Goal: Navigation & Orientation: Find specific page/section

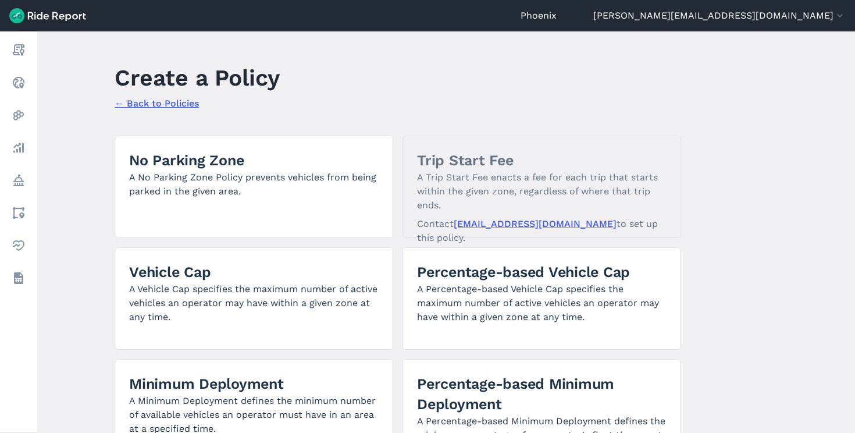
scroll to position [83, 0]
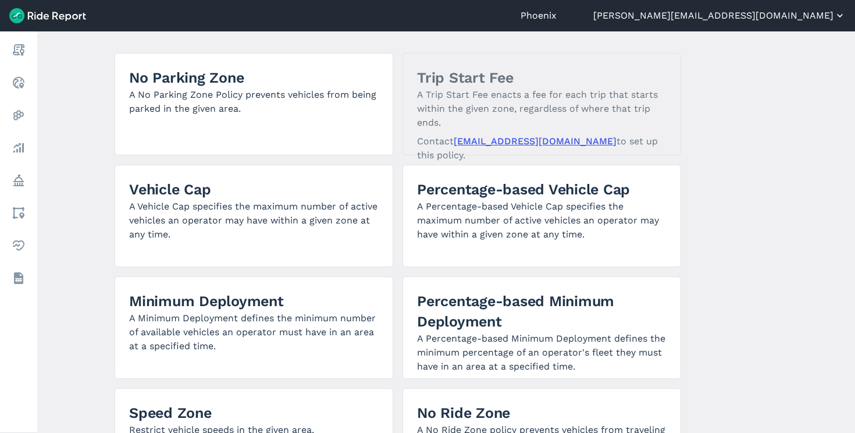
click at [771, 22] on button "[PERSON_NAME][EMAIL_ADDRESS][DOMAIN_NAME]" at bounding box center [719, 16] width 253 height 14
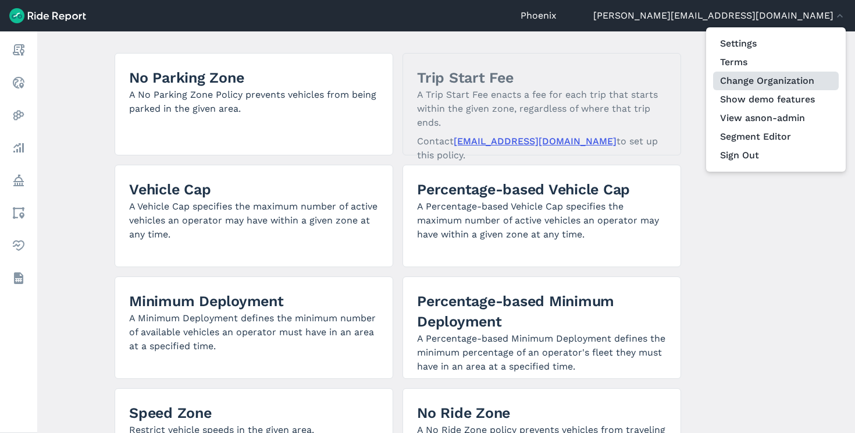
click at [763, 86] on link "Change Organization" at bounding box center [776, 81] width 126 height 19
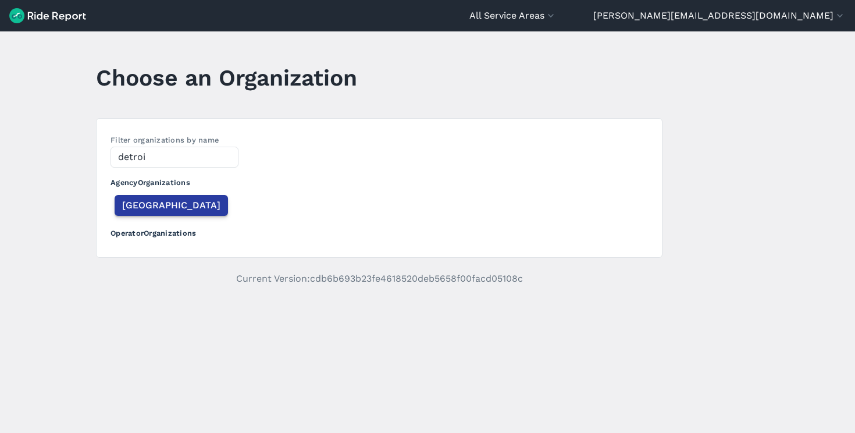
type input "detroi"
click at [131, 205] on span "[GEOGRAPHIC_DATA]" at bounding box center [171, 205] width 98 height 14
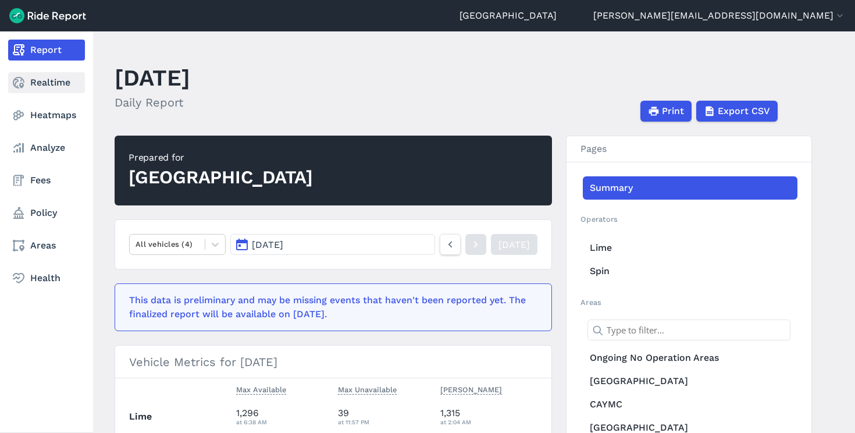
click at [30, 85] on link "Realtime" at bounding box center [46, 82] width 77 height 21
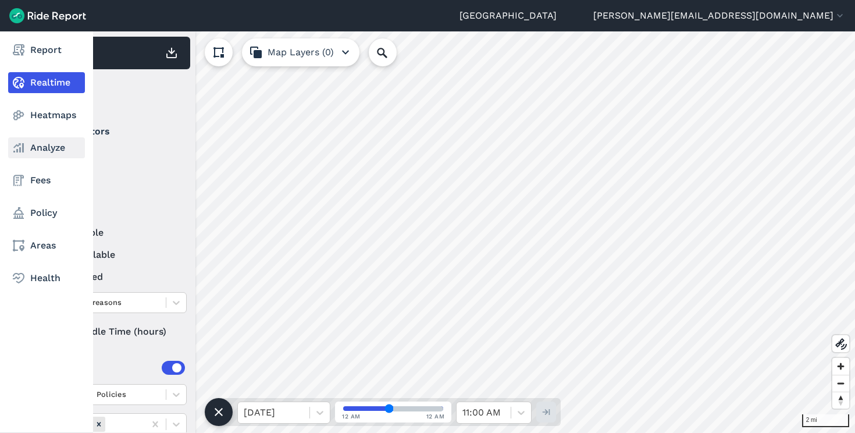
click at [48, 144] on link "Analyze" at bounding box center [46, 147] width 77 height 21
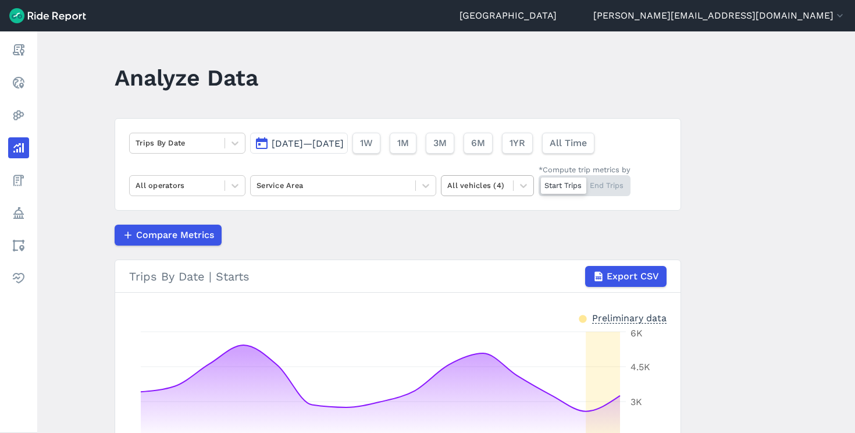
click at [502, 186] on div at bounding box center [477, 185] width 60 height 13
click at [176, 190] on div at bounding box center [177, 185] width 83 height 13
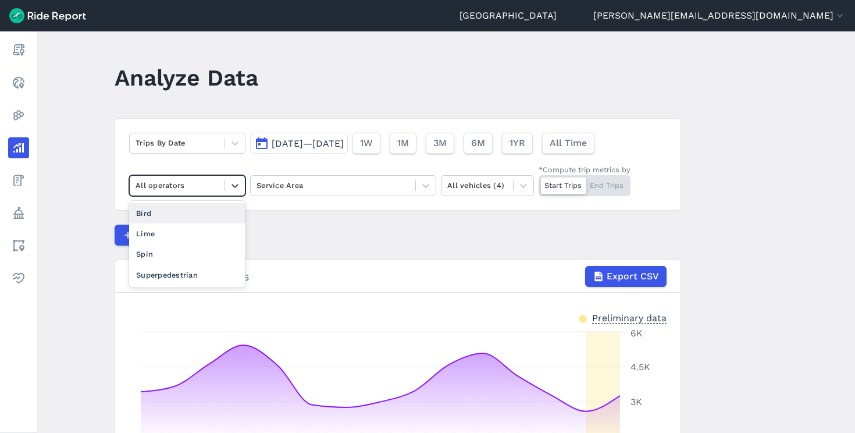
click at [173, 220] on div "Bird" at bounding box center [187, 213] width 116 height 20
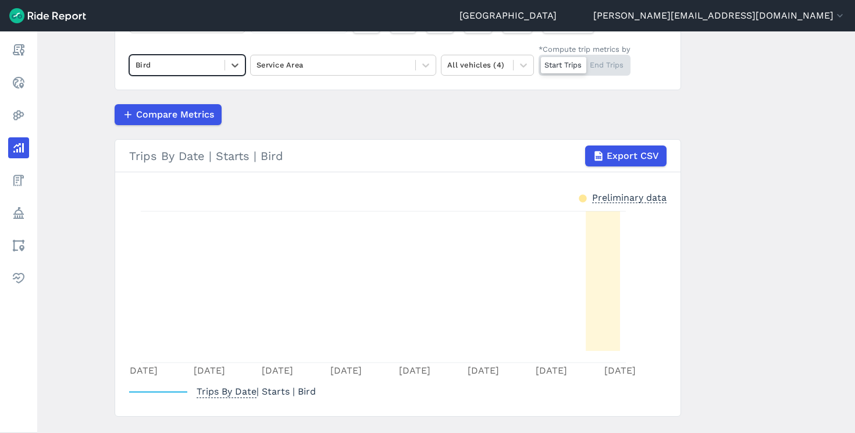
scroll to position [114, 0]
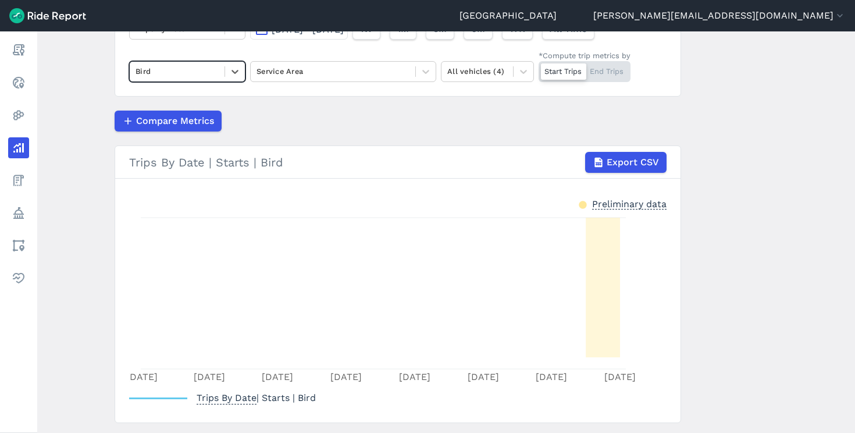
click at [177, 70] on div at bounding box center [177, 71] width 83 height 13
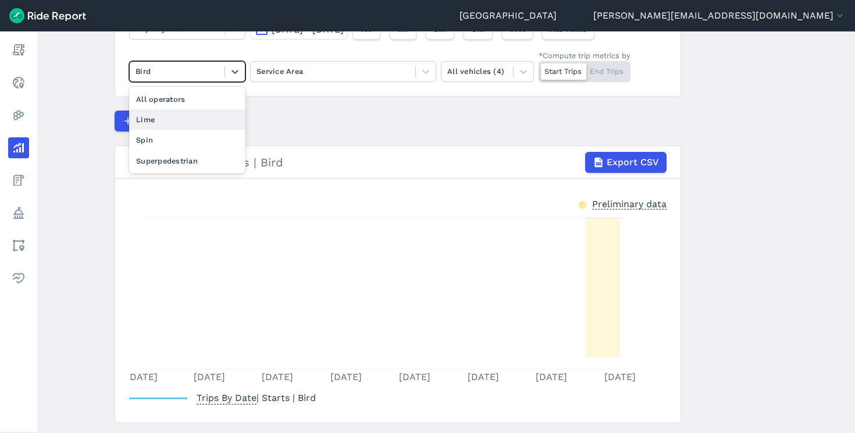
click at [167, 119] on div "Lime" at bounding box center [187, 119] width 116 height 20
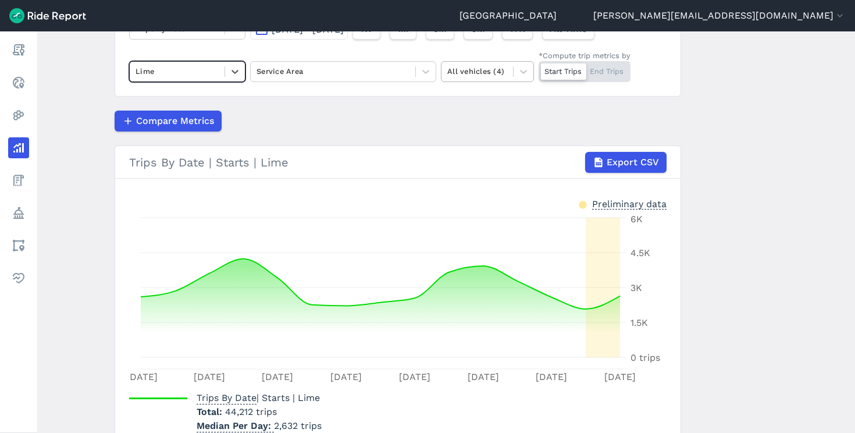
click at [507, 66] on div "All vehicles (4)" at bounding box center [478, 71] width 72 height 18
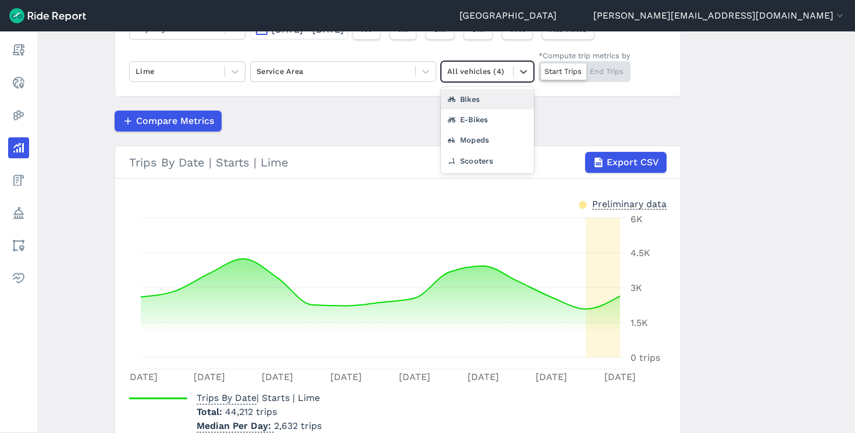
click at [483, 106] on div "Bikes" at bounding box center [487, 99] width 93 height 20
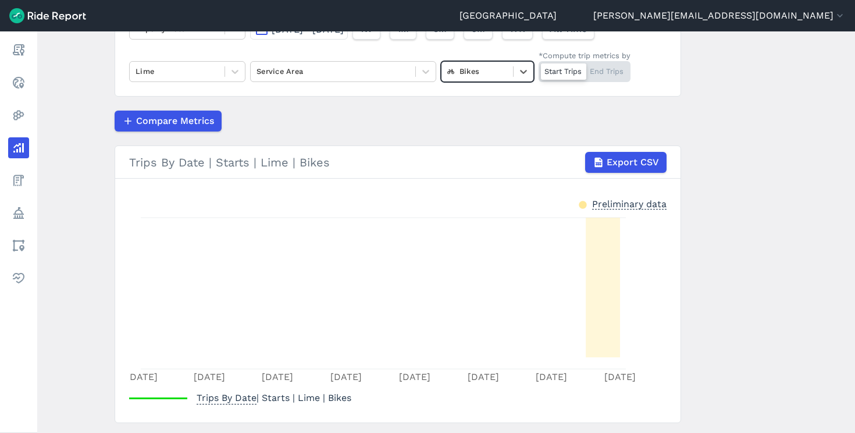
click at [475, 76] on div at bounding box center [477, 71] width 60 height 13
click at [478, 121] on div "E-Bikes" at bounding box center [487, 119] width 93 height 20
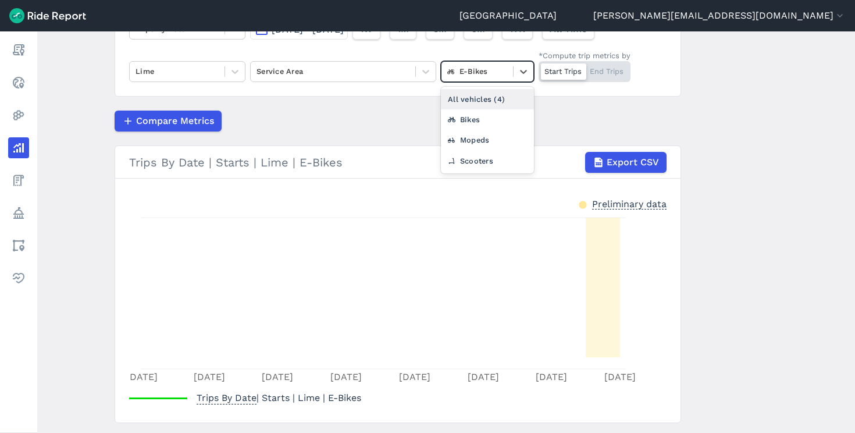
click at [479, 74] on div at bounding box center [477, 71] width 60 height 13
click at [467, 138] on div "Mopeds" at bounding box center [487, 140] width 93 height 20
click at [475, 81] on div "Mopeds" at bounding box center [487, 71] width 93 height 21
click at [477, 154] on div "Scooters" at bounding box center [487, 161] width 93 height 20
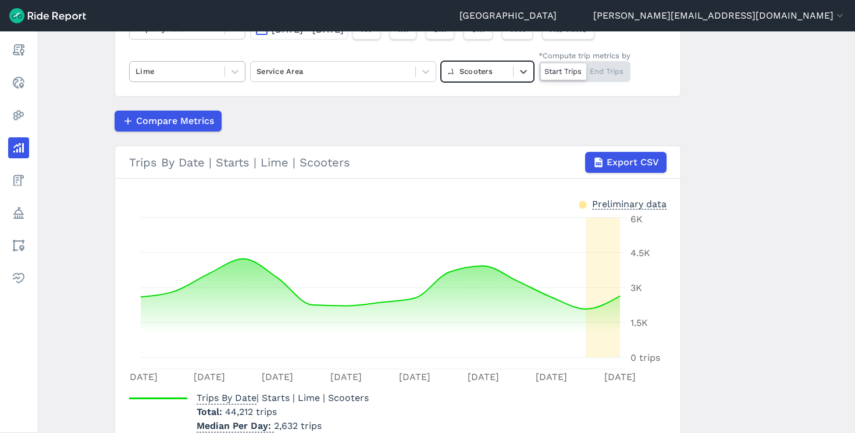
click at [178, 69] on div at bounding box center [177, 71] width 83 height 13
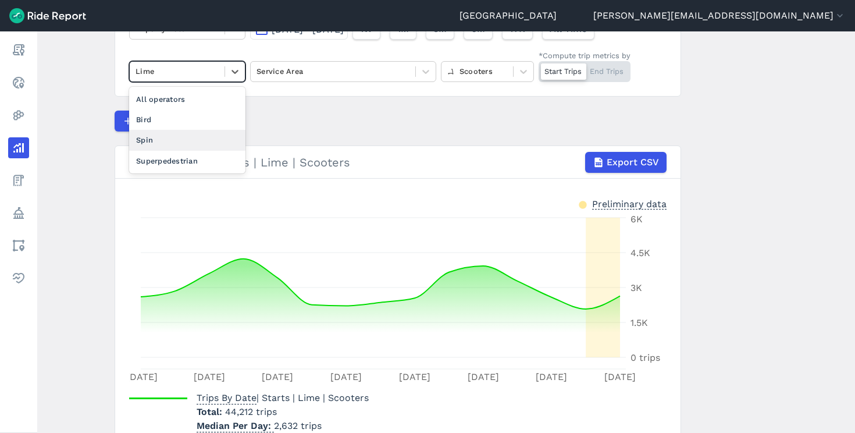
click at [161, 140] on div "Spin" at bounding box center [187, 140] width 116 height 20
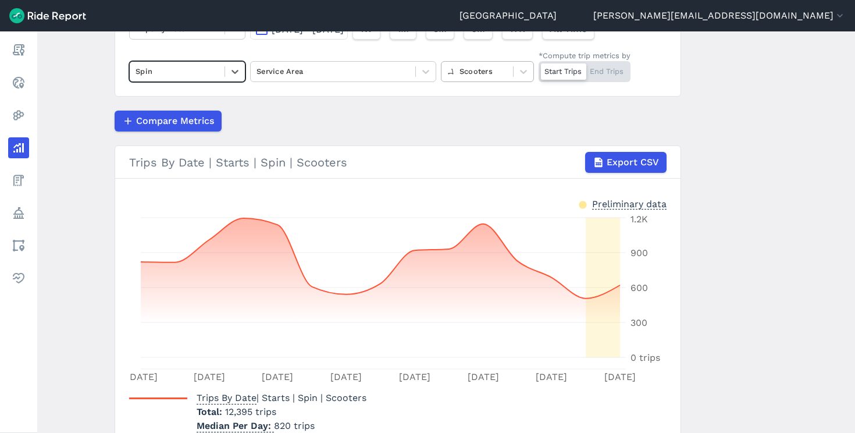
click at [500, 69] on div at bounding box center [477, 71] width 60 height 13
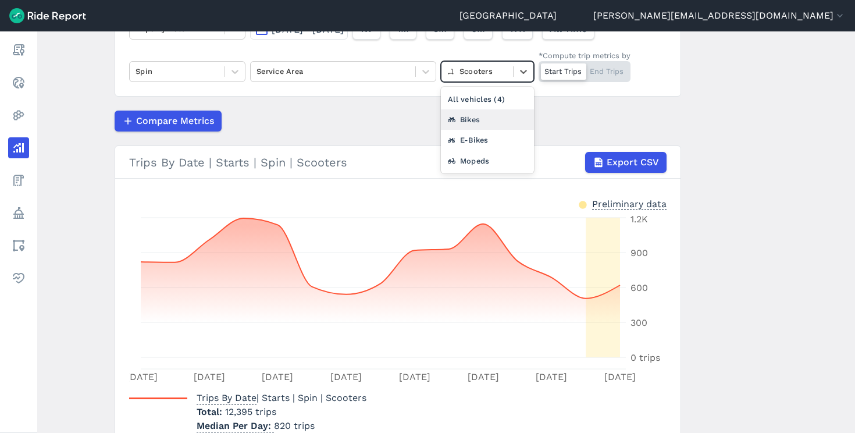
click at [480, 115] on div "Bikes" at bounding box center [487, 119] width 93 height 20
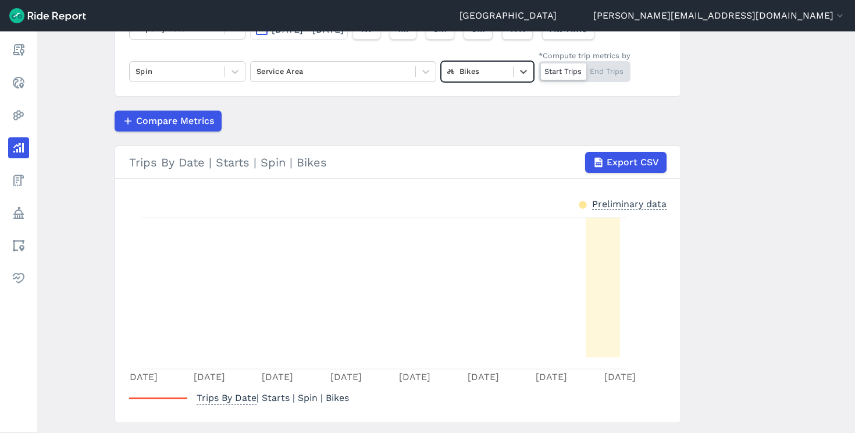
click at [485, 74] on div at bounding box center [477, 71] width 60 height 13
click at [491, 119] on div "E-Bikes" at bounding box center [487, 119] width 93 height 20
click at [485, 77] on div at bounding box center [477, 71] width 60 height 13
click at [470, 147] on div "Mopeds" at bounding box center [487, 140] width 93 height 20
click at [483, 69] on div at bounding box center [477, 71] width 60 height 13
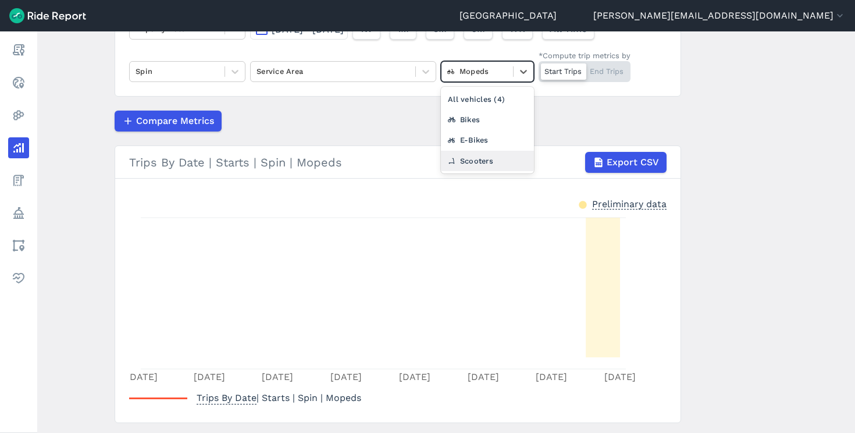
click at [476, 157] on div "Scooters" at bounding box center [487, 161] width 93 height 20
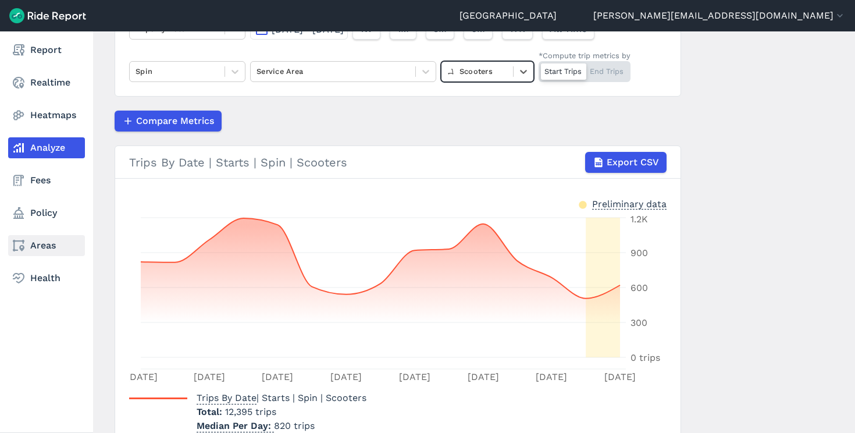
click at [49, 243] on link "Areas" at bounding box center [46, 245] width 77 height 21
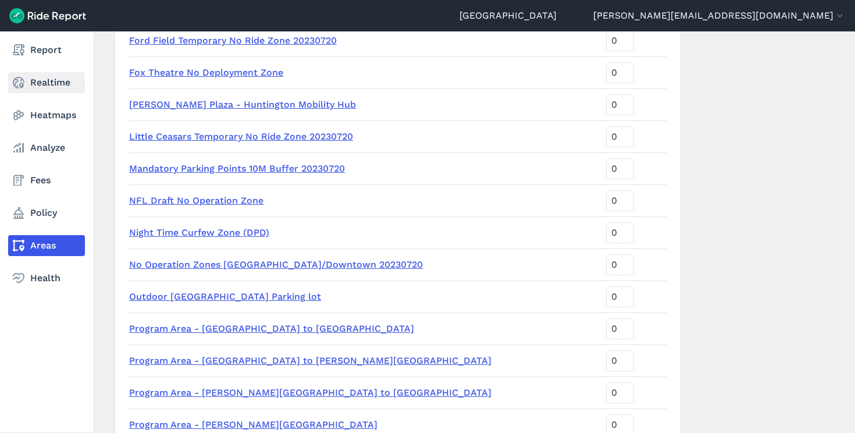
scroll to position [1574, 0]
click at [34, 79] on link "Realtime" at bounding box center [46, 82] width 77 height 21
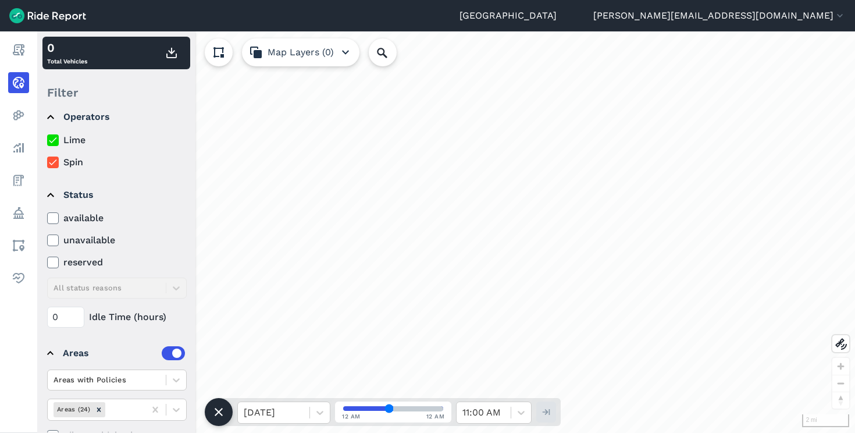
scroll to position [44, 0]
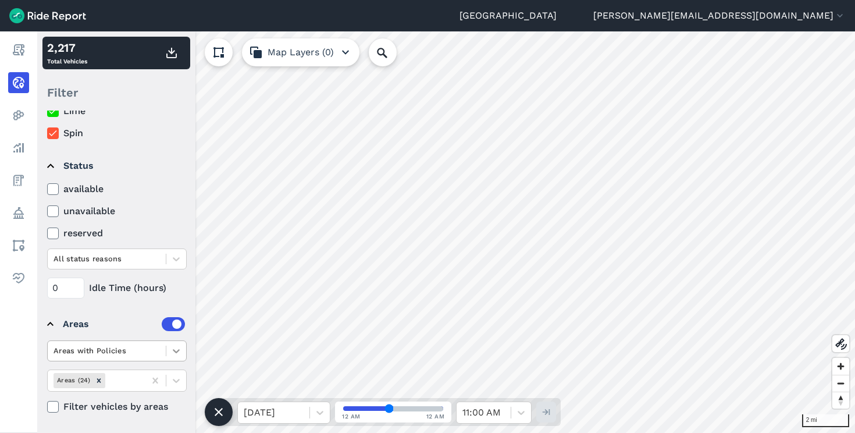
click at [177, 353] on icon at bounding box center [176, 351] width 12 height 12
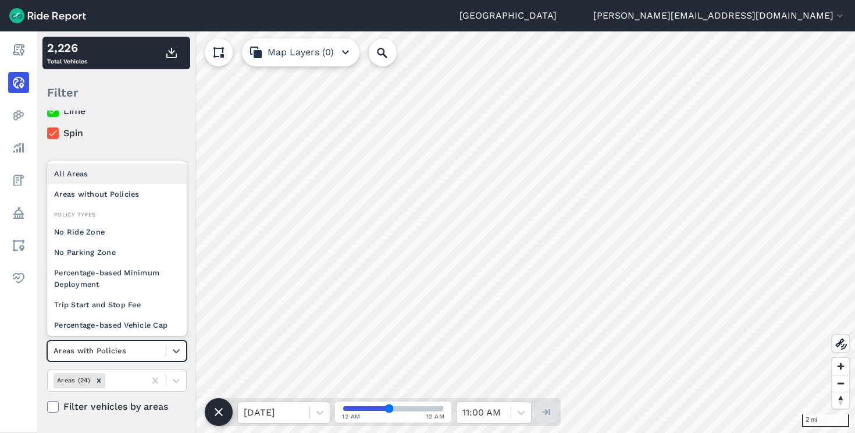
click at [120, 179] on div "All Areas" at bounding box center [117, 173] width 140 height 20
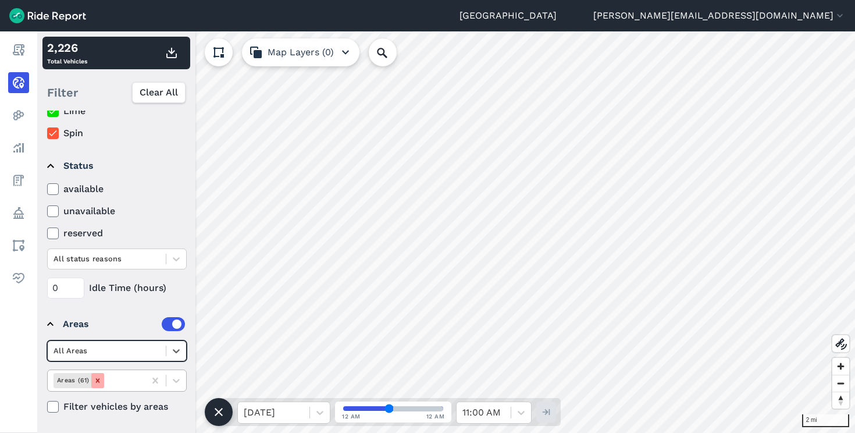
click at [98, 382] on icon "Remove Areas (61)" at bounding box center [97, 380] width 4 height 4
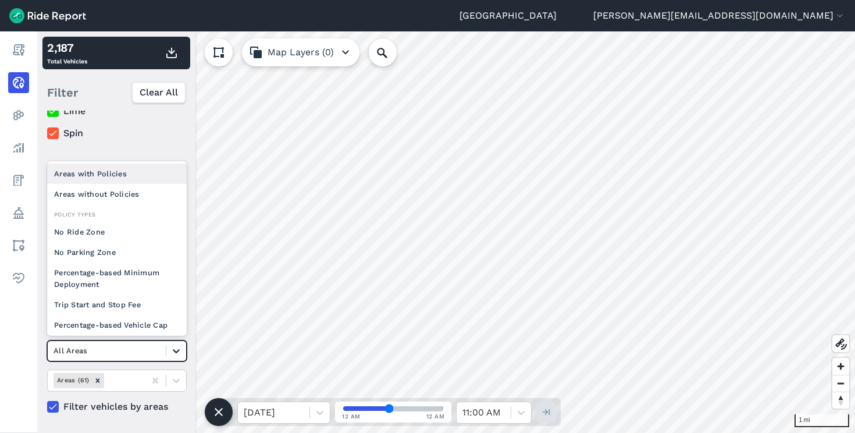
click at [173, 347] on icon at bounding box center [176, 351] width 12 height 12
click at [146, 362] on div "option Percentage-based Vehicle Cap focused, 0 of 4. 12 results available. Use …" at bounding box center [117, 376] width 140 height 73
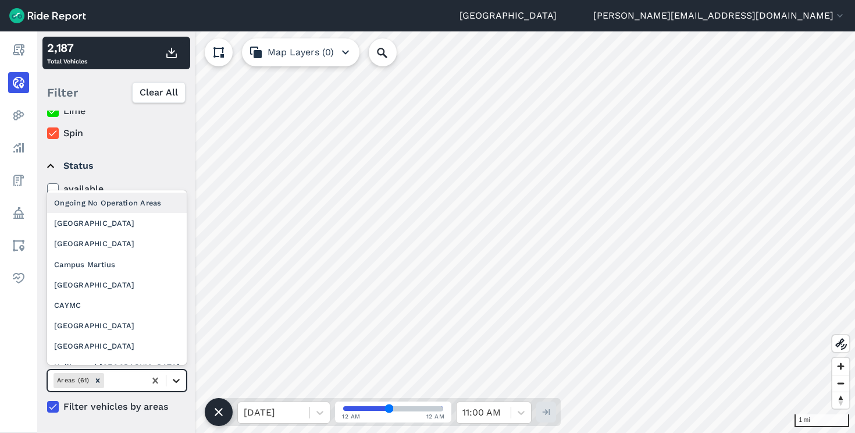
click at [176, 378] on icon at bounding box center [176, 381] width 12 height 12
click at [175, 151] on summary "Status" at bounding box center [116, 166] width 138 height 33
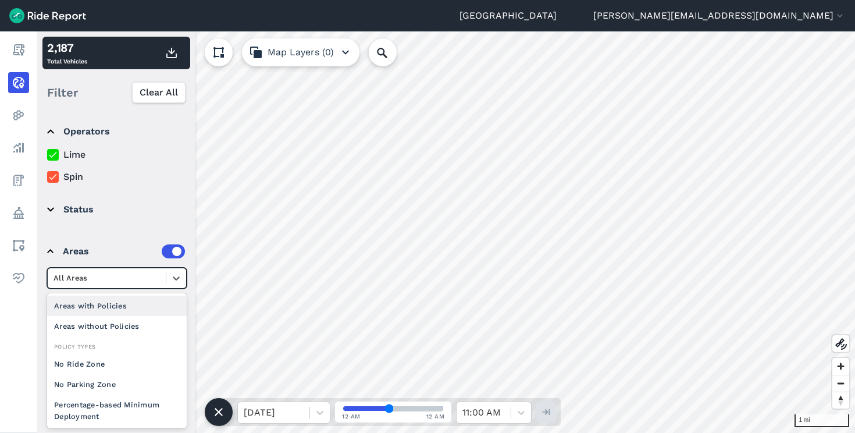
click at [145, 279] on div at bounding box center [107, 277] width 106 height 13
click at [104, 328] on div "Areas without Policies" at bounding box center [117, 326] width 140 height 20
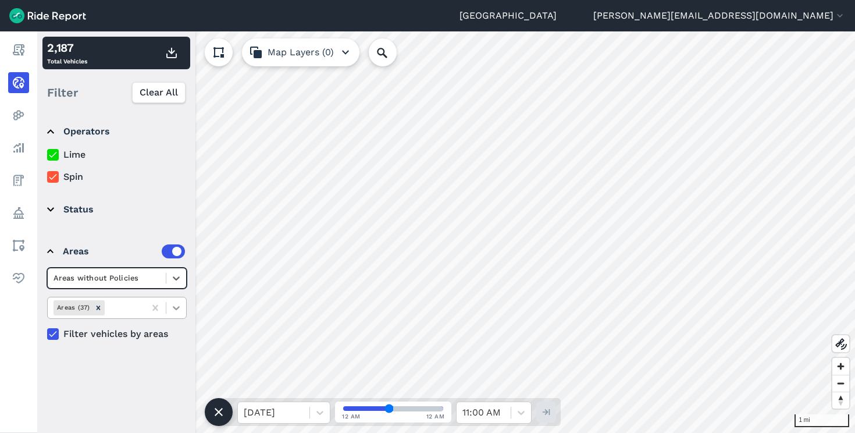
click at [171, 307] on icon at bounding box center [176, 308] width 12 height 12
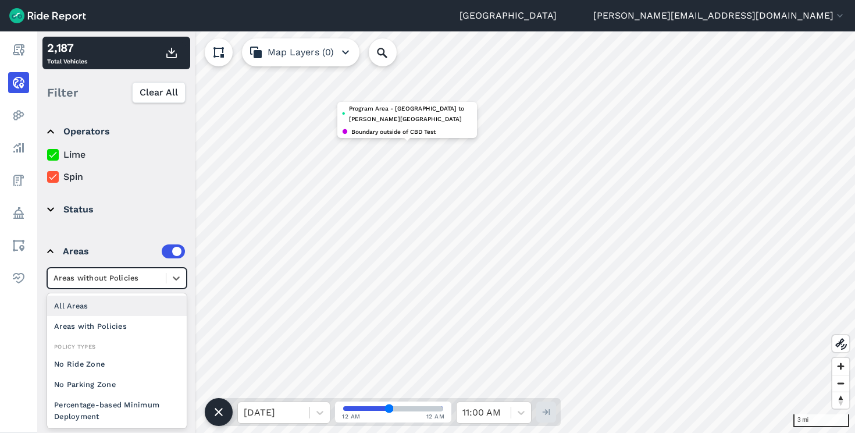
click at [140, 278] on div at bounding box center [107, 277] width 106 height 13
click at [59, 156] on label "Lime" at bounding box center [117, 155] width 140 height 14
click at [47, 155] on input "Lime" at bounding box center [47, 152] width 0 height 8
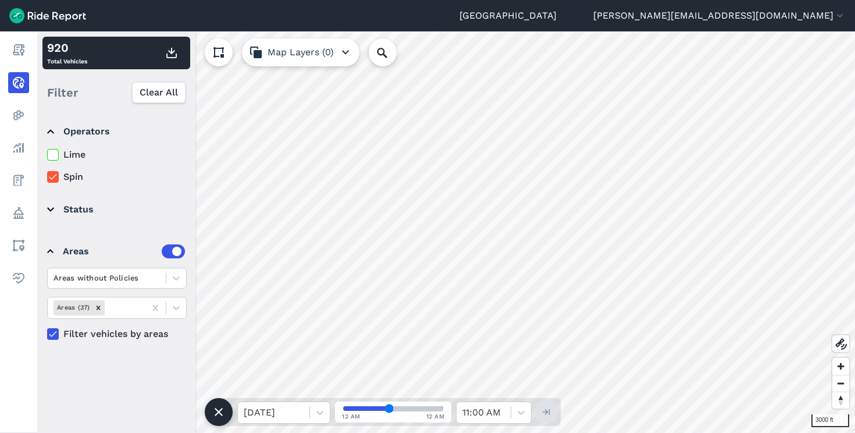
click at [51, 180] on icon at bounding box center [53, 177] width 10 height 12
click at [47, 177] on input "Spin" at bounding box center [47, 174] width 0 height 8
click at [155, 310] on icon at bounding box center [156, 308] width 12 height 12
click at [154, 308] on icon at bounding box center [154, 308] width 5 height 6
click at [100, 311] on icon "Remove Areas (37)" at bounding box center [98, 308] width 8 height 8
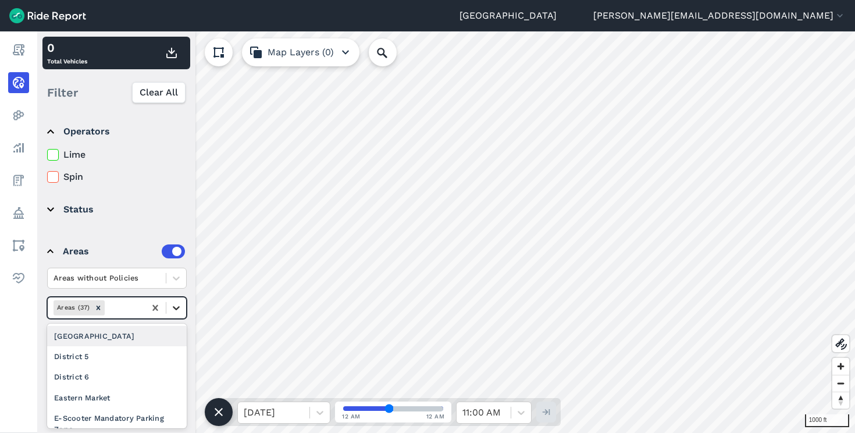
click at [182, 305] on div at bounding box center [176, 308] width 20 height 20
click at [157, 278] on div at bounding box center [107, 277] width 106 height 13
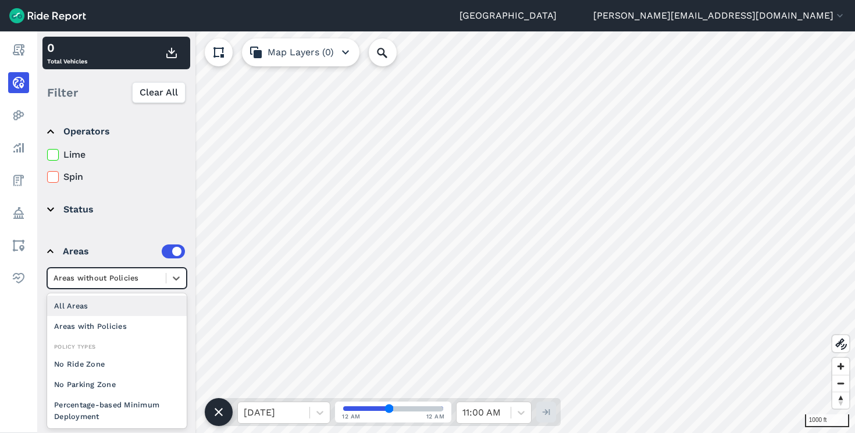
click at [80, 313] on div "All Areas" at bounding box center [117, 306] width 140 height 20
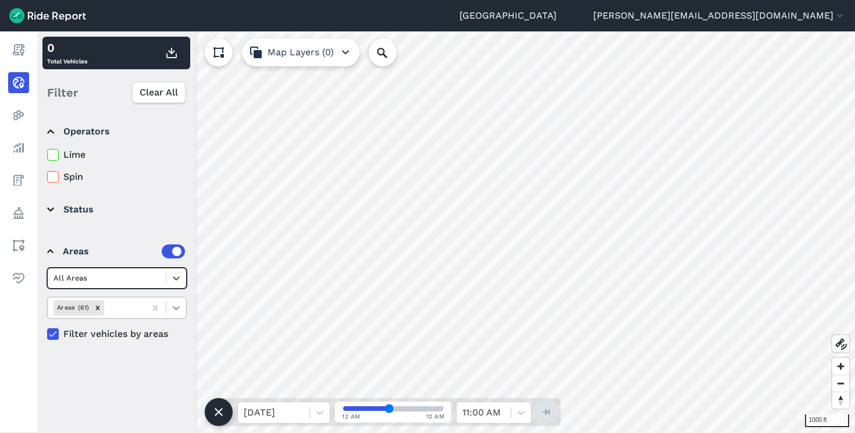
click at [179, 303] on icon at bounding box center [176, 308] width 12 height 12
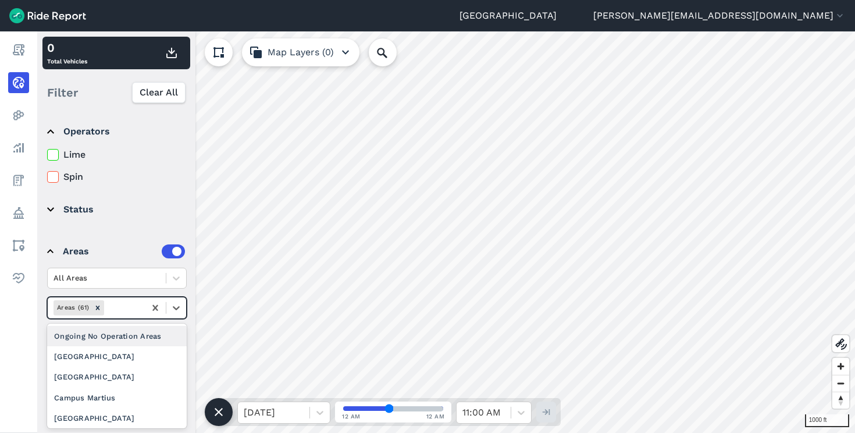
click at [137, 229] on details "Status available unavailable reserved All status reasons 0 Idle Time (hours)" at bounding box center [115, 210] width 147 height 42
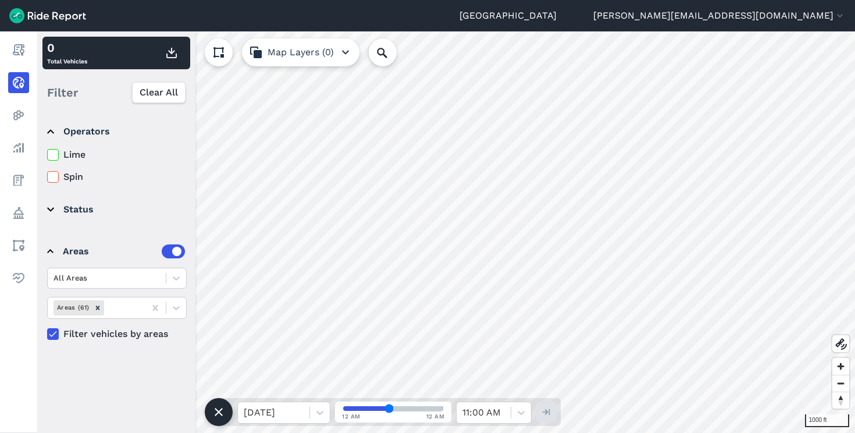
click at [54, 334] on use at bounding box center [53, 334] width 8 height 6
click at [47, 334] on input "Filter vehicles by areas" at bounding box center [47, 331] width 0 height 8
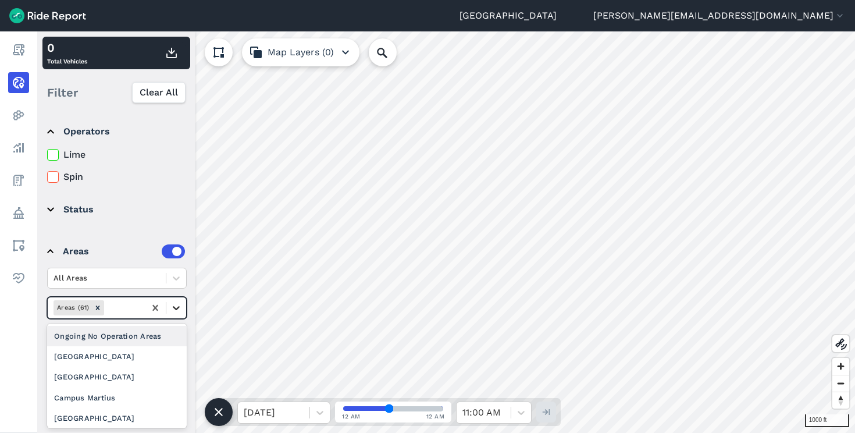
click at [179, 302] on icon at bounding box center [176, 308] width 12 height 12
click at [98, 360] on div "[GEOGRAPHIC_DATA]" at bounding box center [117, 356] width 140 height 20
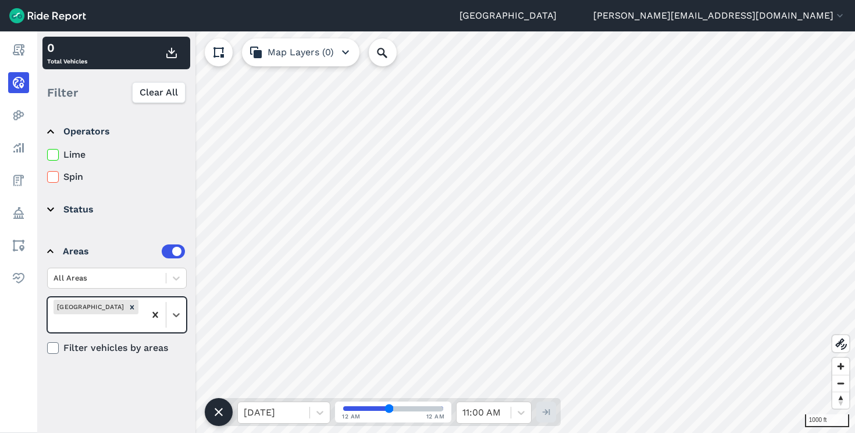
click at [148, 311] on div at bounding box center [155, 314] width 21 height 21
click at [151, 307] on icon at bounding box center [156, 308] width 12 height 12
click at [156, 311] on icon at bounding box center [156, 308] width 12 height 12
click at [183, 301] on div at bounding box center [176, 308] width 20 height 20
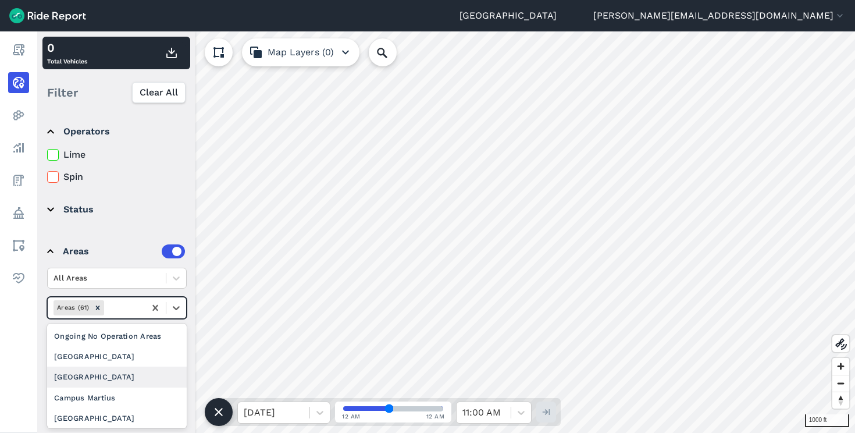
click at [80, 377] on div "[GEOGRAPHIC_DATA]" at bounding box center [117, 377] width 140 height 20
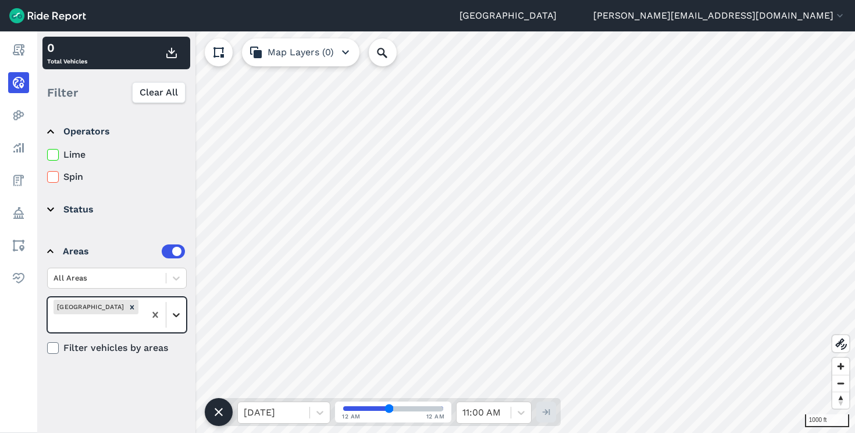
click at [179, 313] on icon at bounding box center [176, 315] width 12 height 12
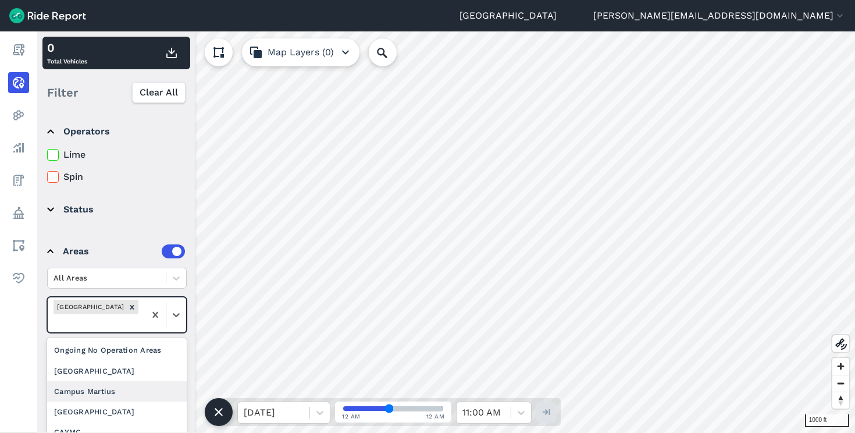
click at [94, 382] on div "Campus Martius" at bounding box center [117, 391] width 140 height 20
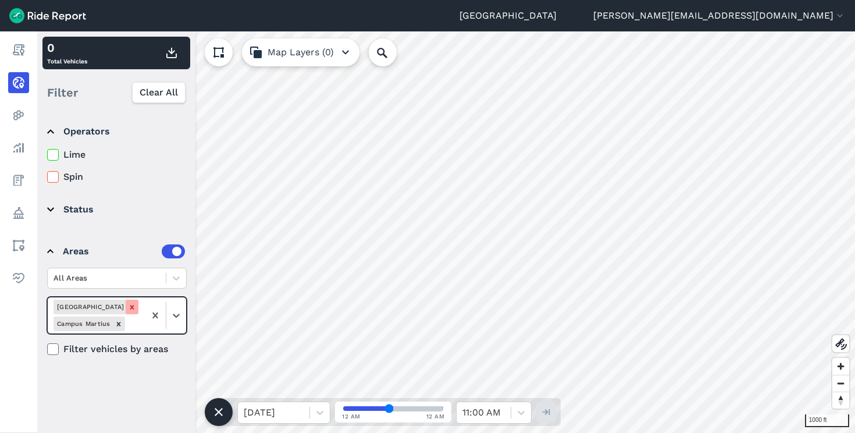
click at [128, 304] on icon "Remove Cadillac Square" at bounding box center [132, 307] width 8 height 8
click at [120, 308] on icon "Remove Campus Martius" at bounding box center [119, 308] width 8 height 8
click at [183, 306] on div at bounding box center [176, 308] width 20 height 20
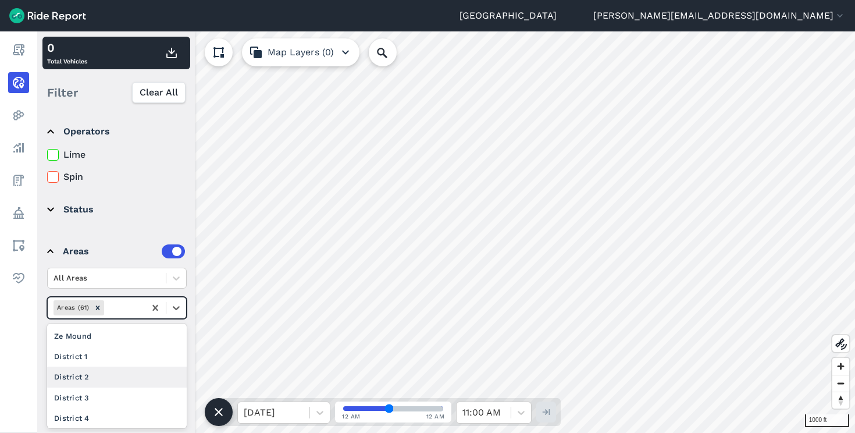
scroll to position [300, 0]
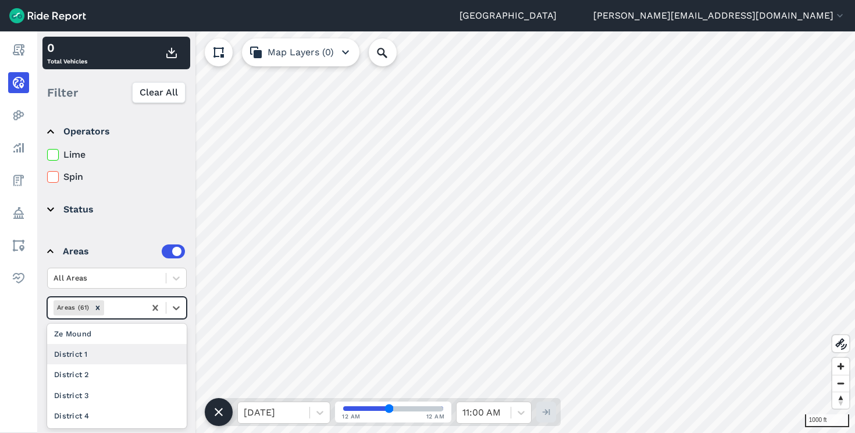
click at [88, 357] on div "District 1" at bounding box center [117, 354] width 140 height 20
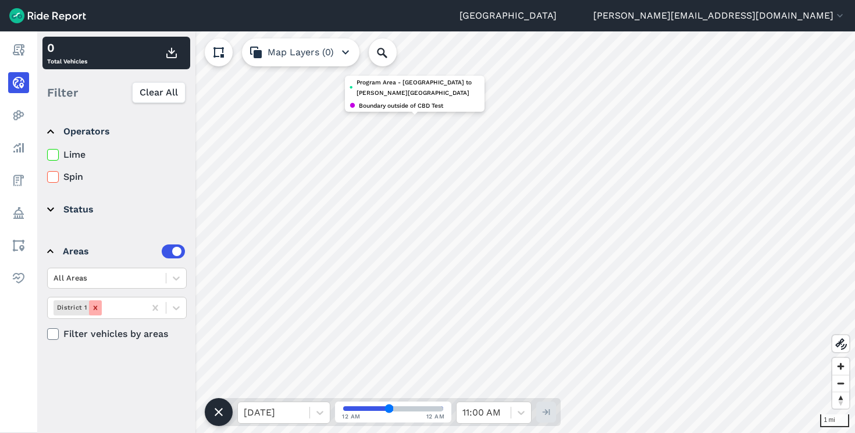
click at [96, 308] on icon "Remove District 1" at bounding box center [95, 308] width 8 height 8
click at [177, 311] on icon at bounding box center [176, 308] width 12 height 12
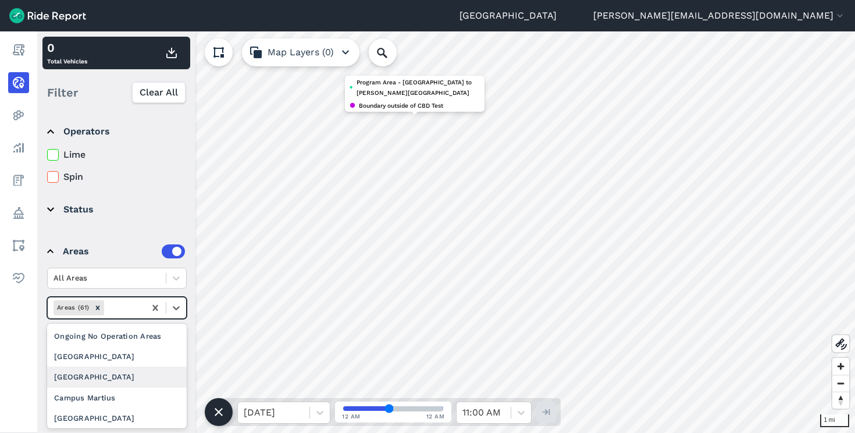
scroll to position [273, 0]
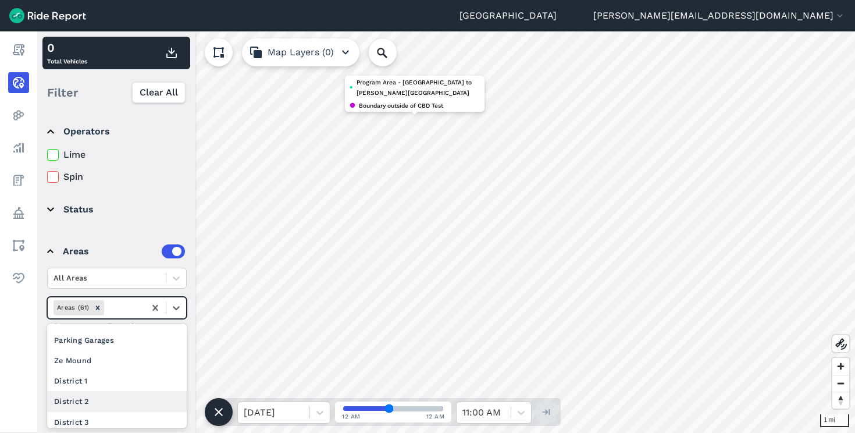
click at [99, 398] on div "District 2" at bounding box center [117, 401] width 140 height 20
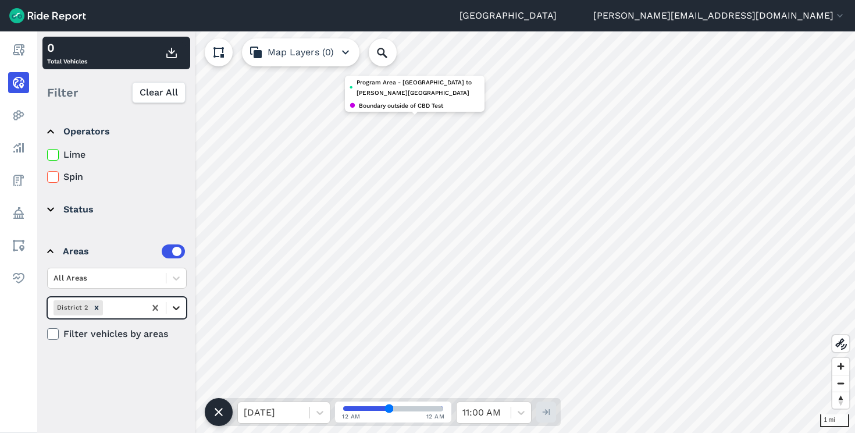
click at [176, 308] on icon at bounding box center [176, 308] width 7 height 4
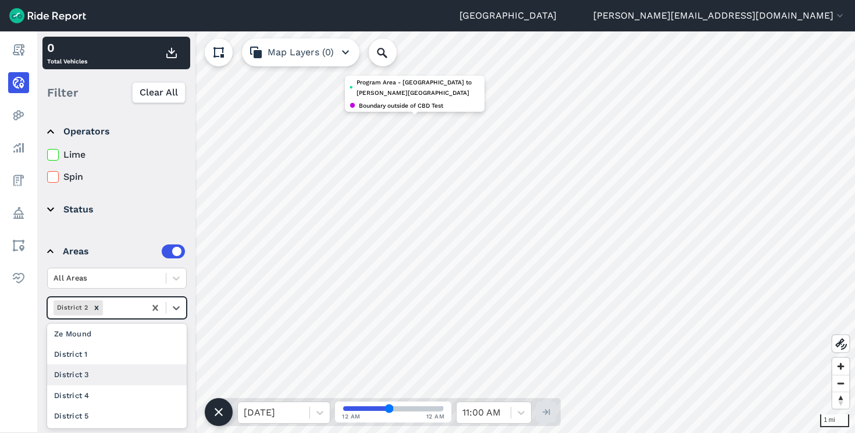
scroll to position [323, 0]
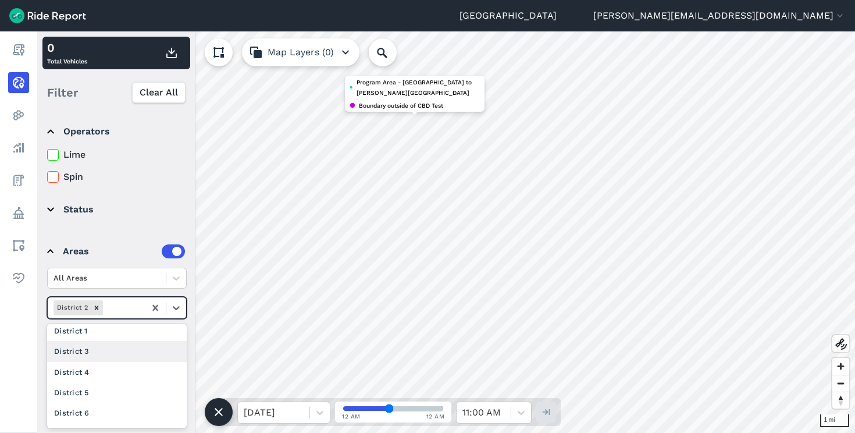
click at [123, 359] on div "District 3" at bounding box center [117, 351] width 140 height 20
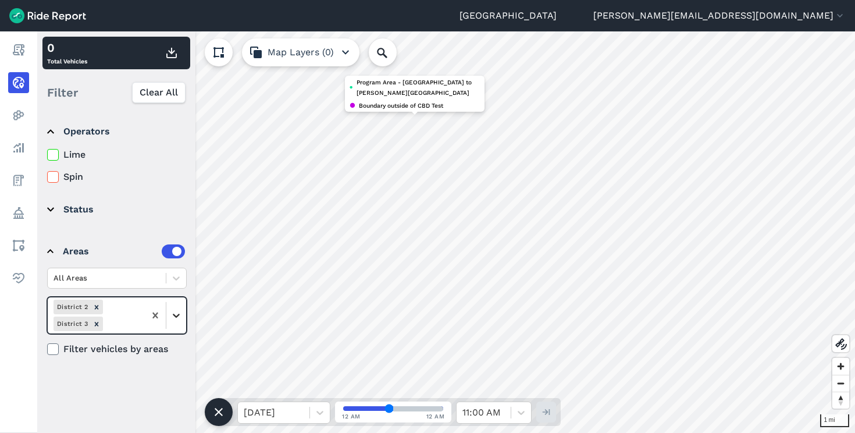
click at [180, 323] on div at bounding box center [176, 315] width 20 height 20
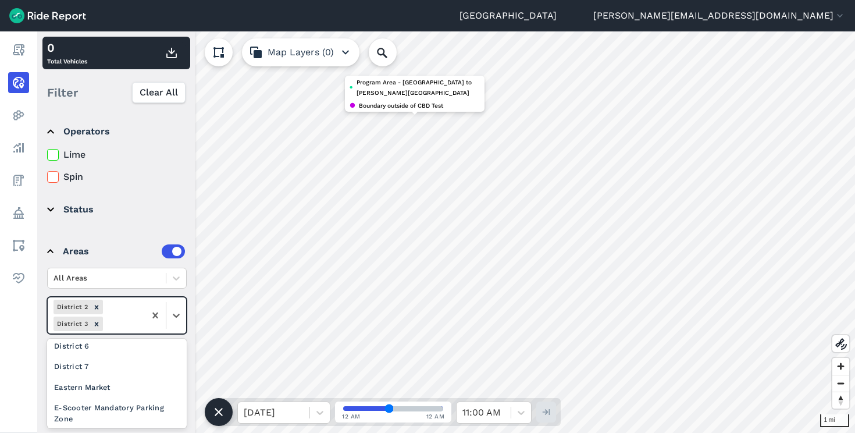
scroll to position [317, 0]
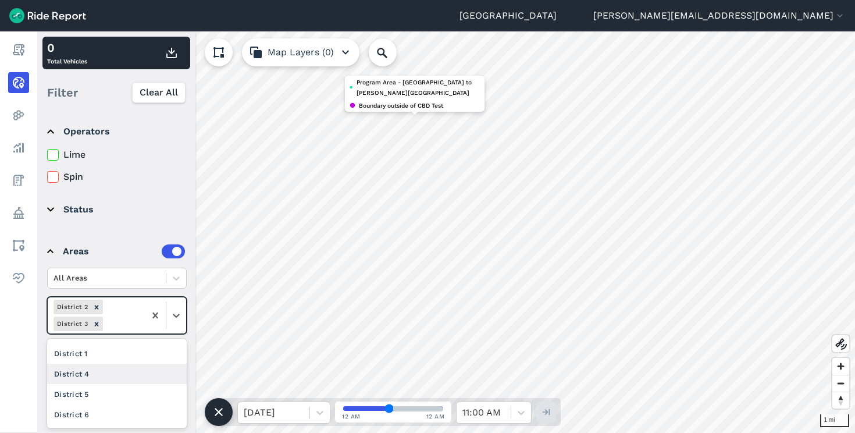
click at [119, 378] on div "District 4" at bounding box center [117, 374] width 140 height 20
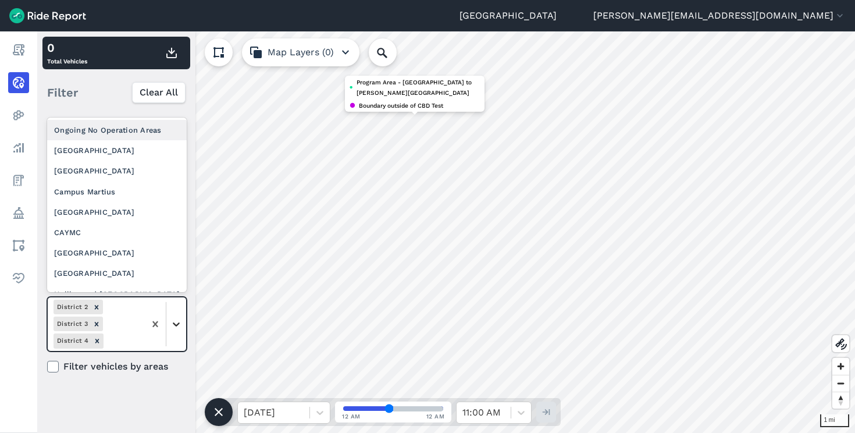
click at [176, 329] on icon at bounding box center [176, 324] width 12 height 12
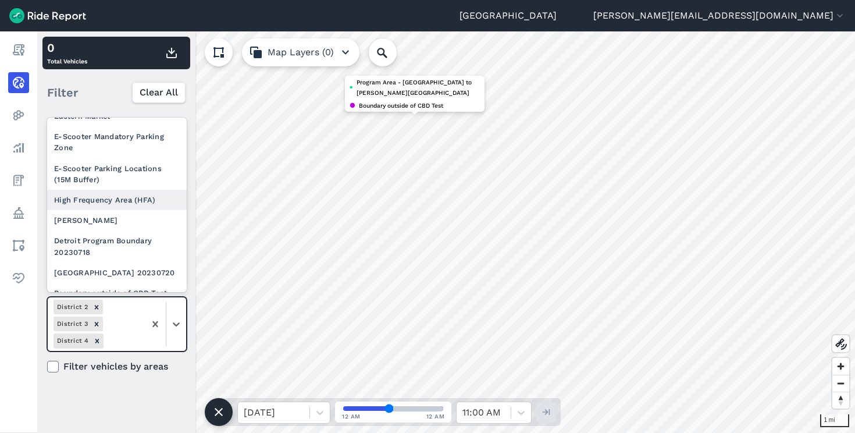
scroll to position [282, 0]
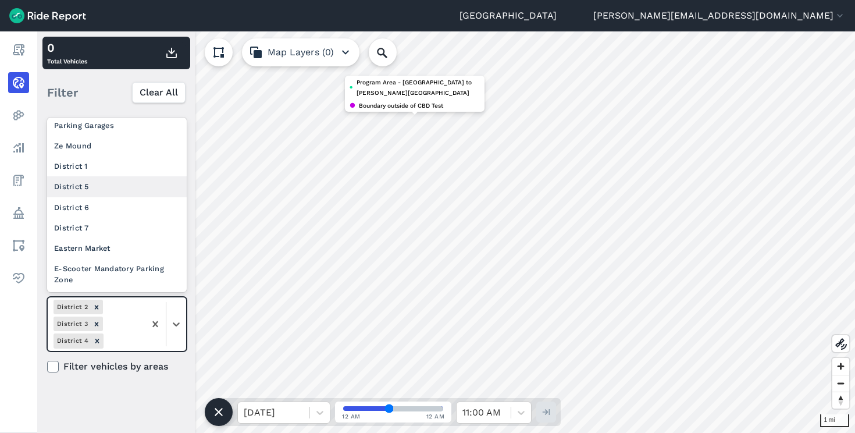
click at [105, 192] on div "District 5" at bounding box center [117, 186] width 140 height 20
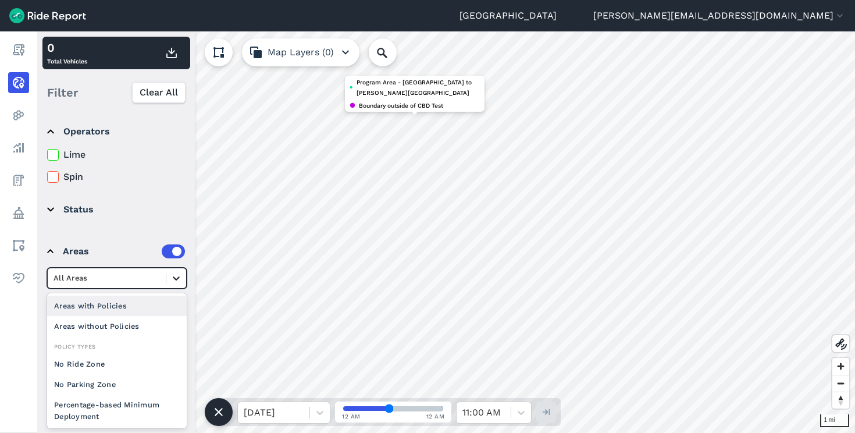
click at [175, 278] on icon at bounding box center [176, 278] width 12 height 12
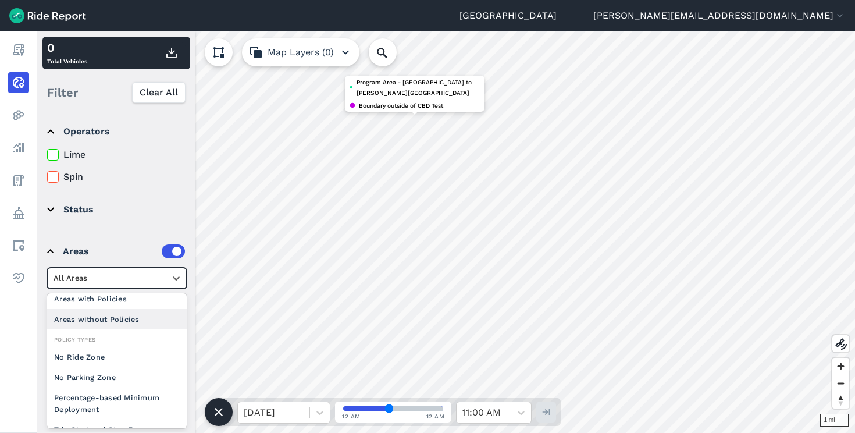
scroll to position [0, 0]
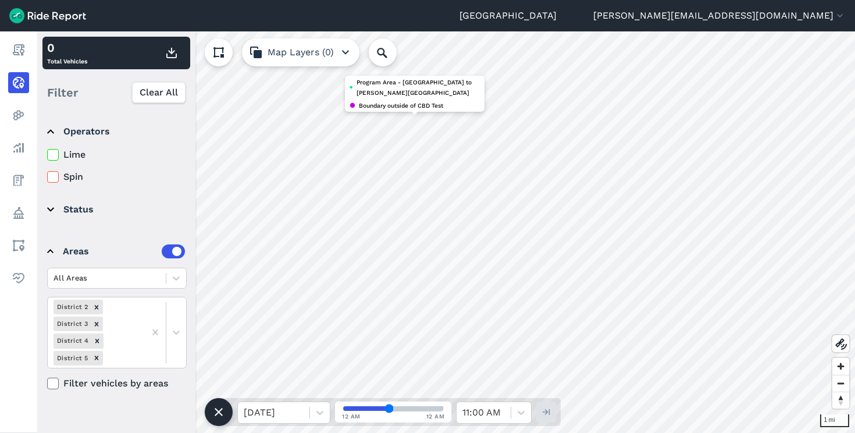
click at [143, 226] on details "Status available unavailable reserved All status reasons 0 Idle Time (hours)" at bounding box center [115, 210] width 147 height 42
click at [179, 307] on div at bounding box center [165, 332] width 41 height 70
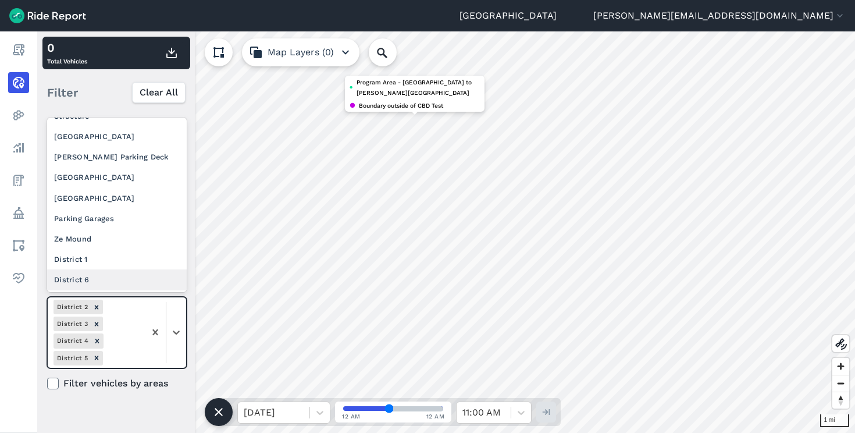
scroll to position [273, 0]
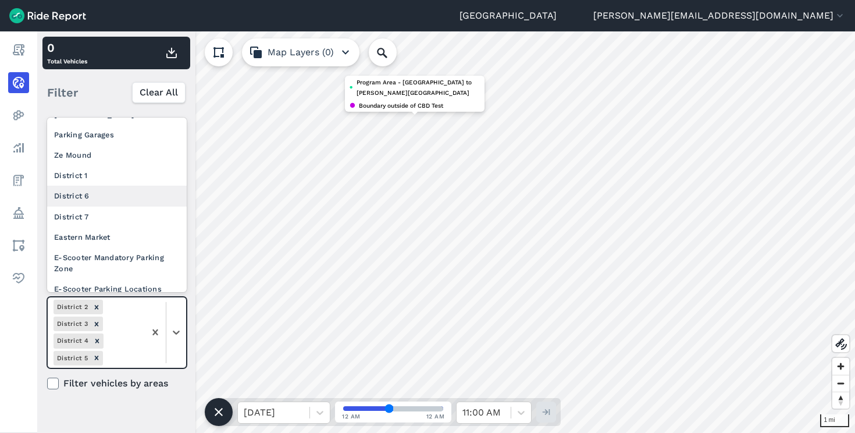
click at [106, 194] on div "District 6" at bounding box center [117, 196] width 140 height 20
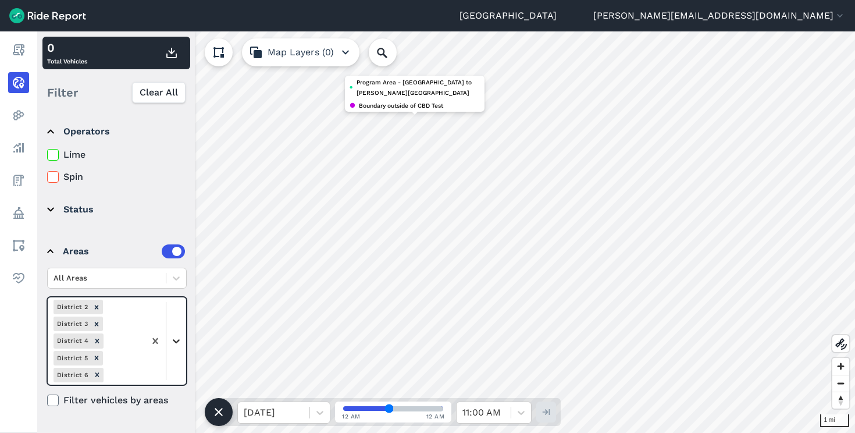
click at [180, 333] on div at bounding box center [176, 341] width 20 height 20
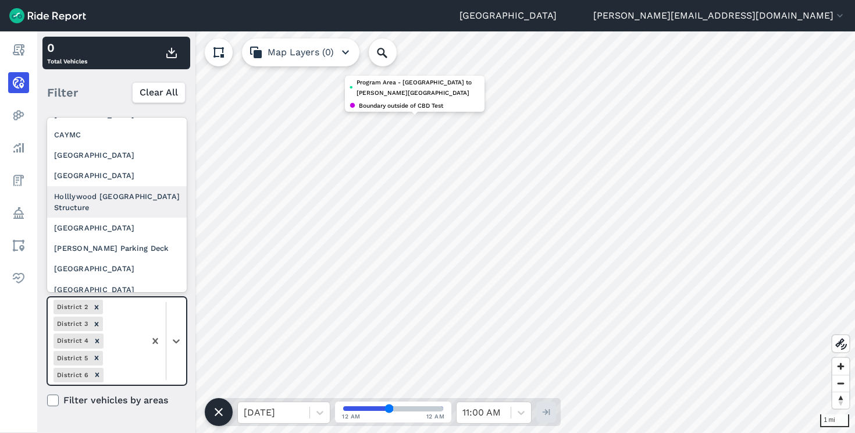
scroll to position [236, 0]
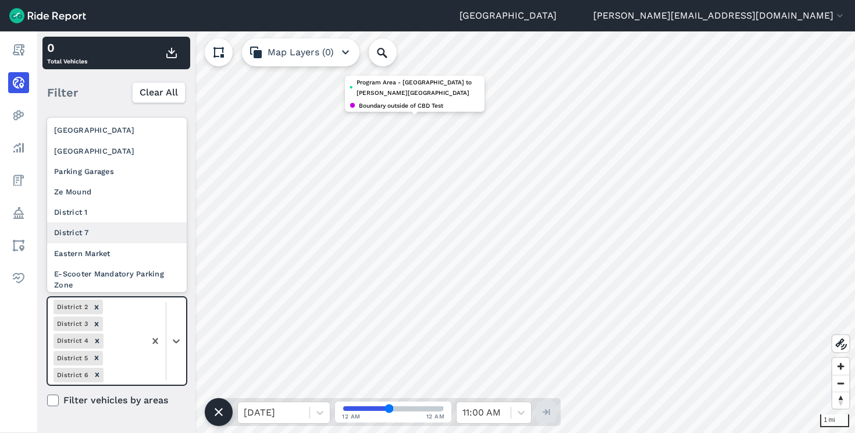
click at [111, 240] on div "District 7" at bounding box center [117, 232] width 140 height 20
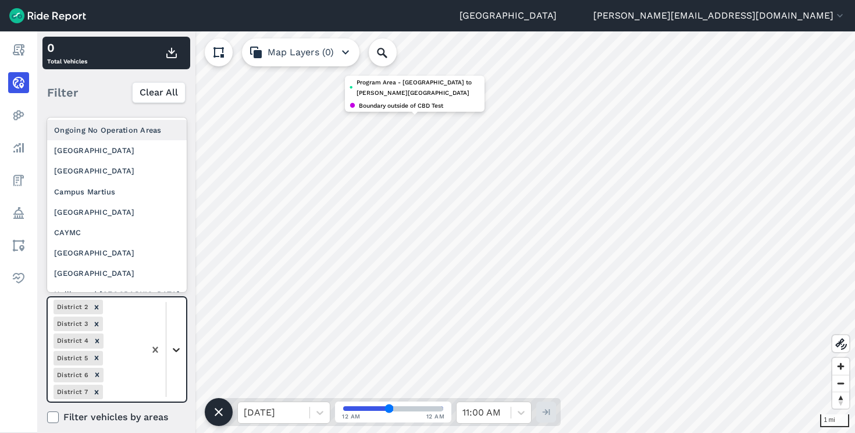
click at [172, 346] on icon at bounding box center [176, 350] width 12 height 12
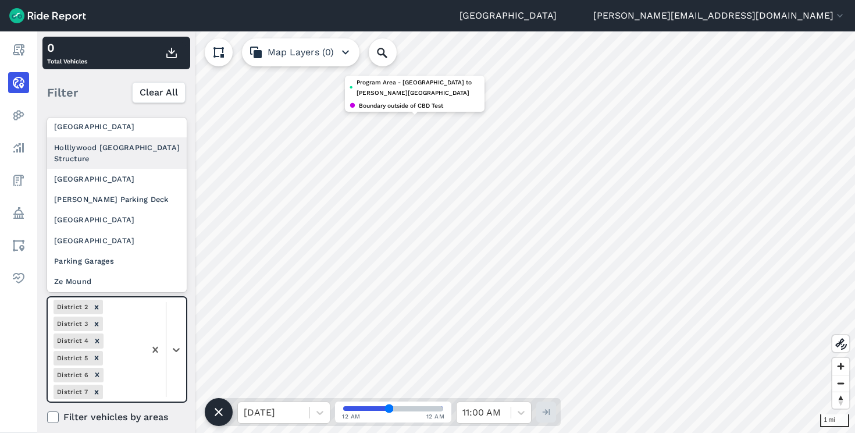
scroll to position [183, 0]
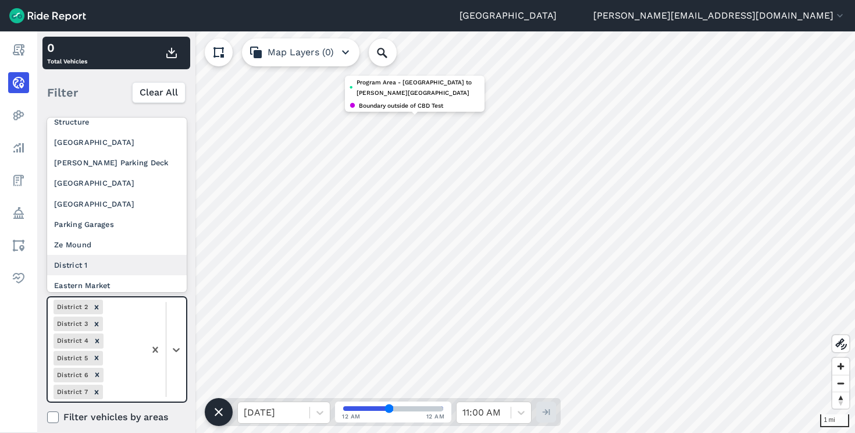
click at [103, 259] on div "District 1" at bounding box center [117, 265] width 140 height 20
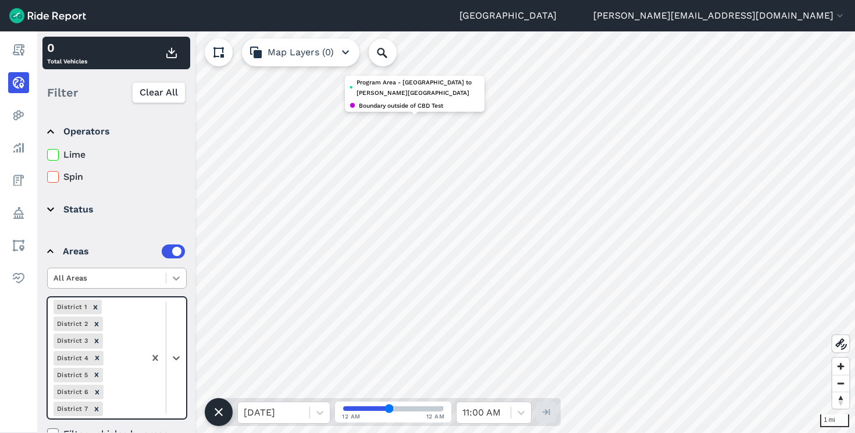
click at [176, 272] on icon at bounding box center [176, 278] width 12 height 12
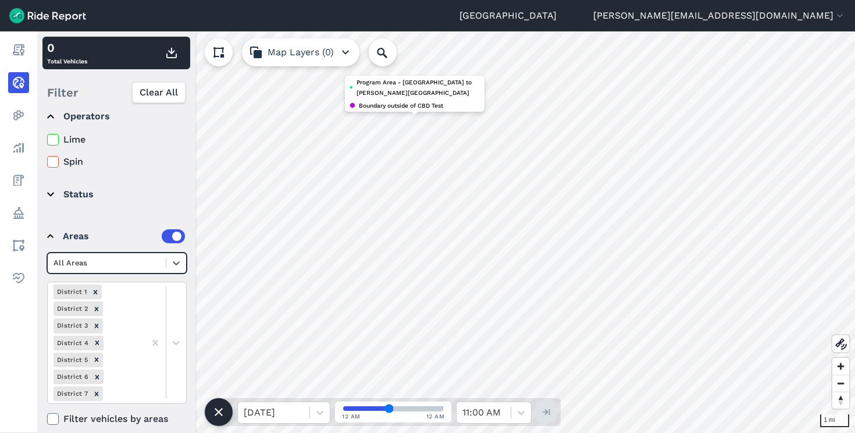
scroll to position [27, 0]
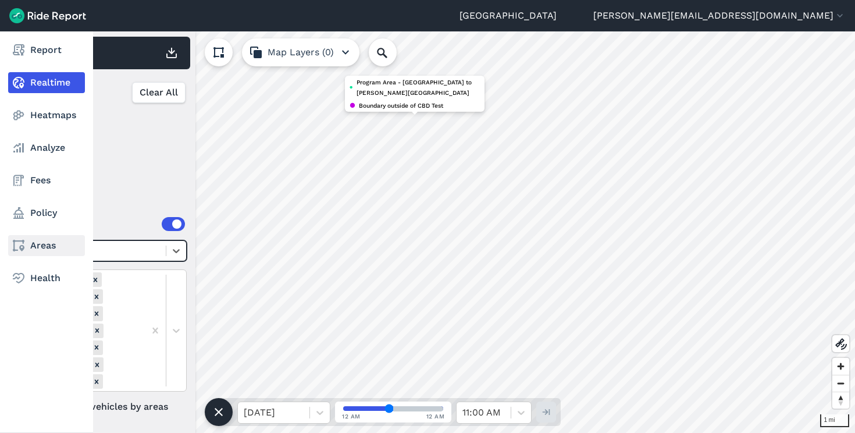
click at [48, 238] on link "Areas" at bounding box center [46, 245] width 77 height 21
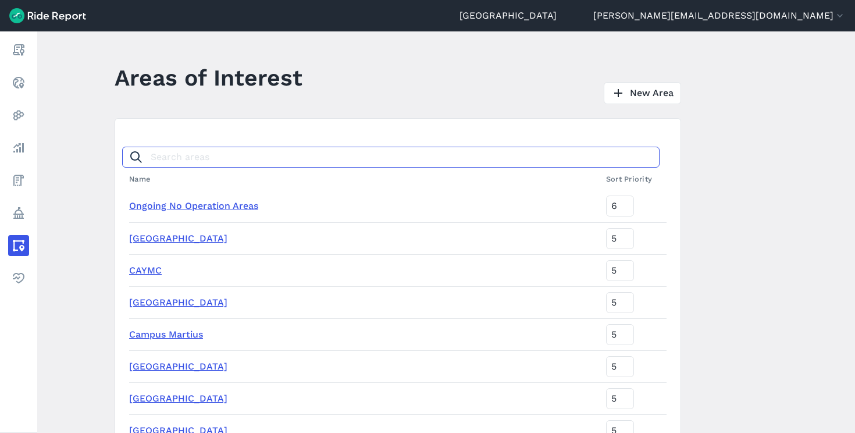
click at [189, 157] on input "Search areas" at bounding box center [391, 157] width 538 height 21
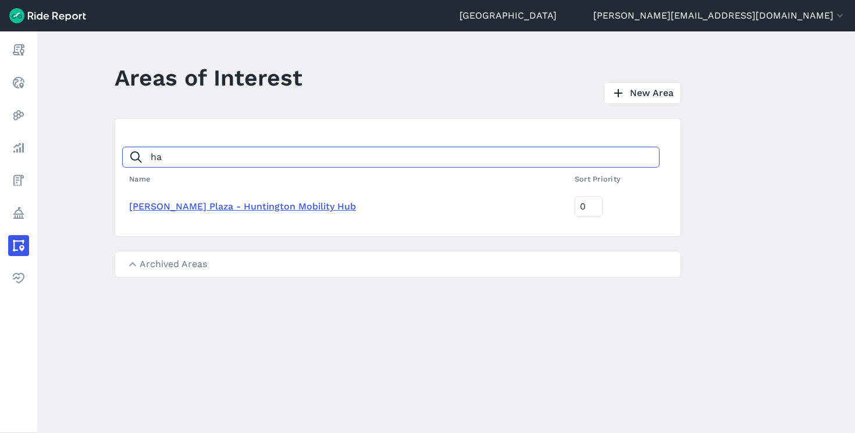
type input "h"
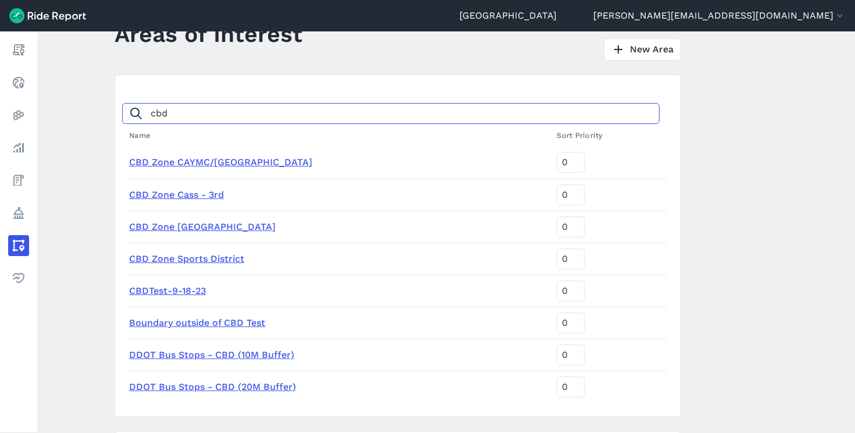
scroll to position [47, 0]
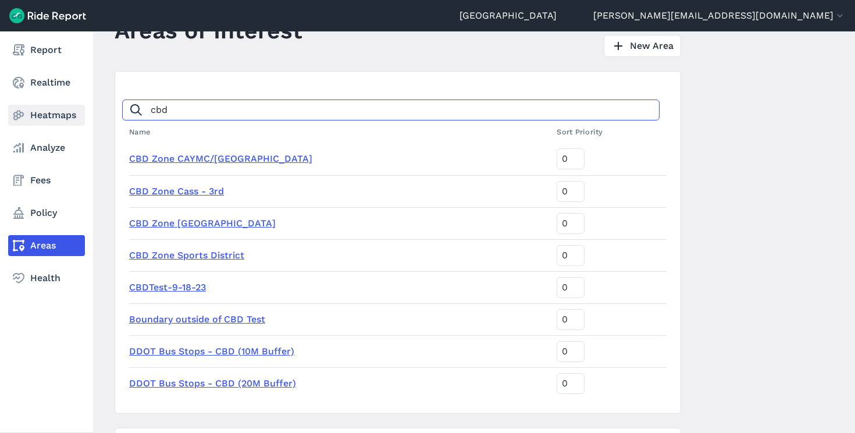
type input "cbd"
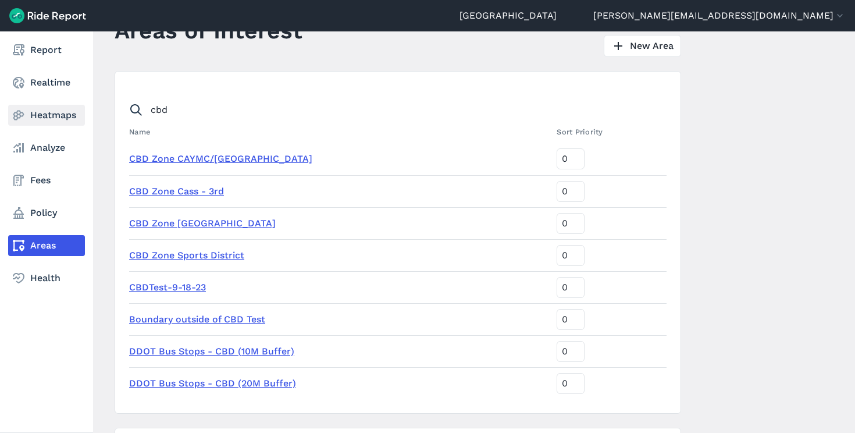
click at [49, 109] on link "Heatmaps" at bounding box center [46, 115] width 77 height 21
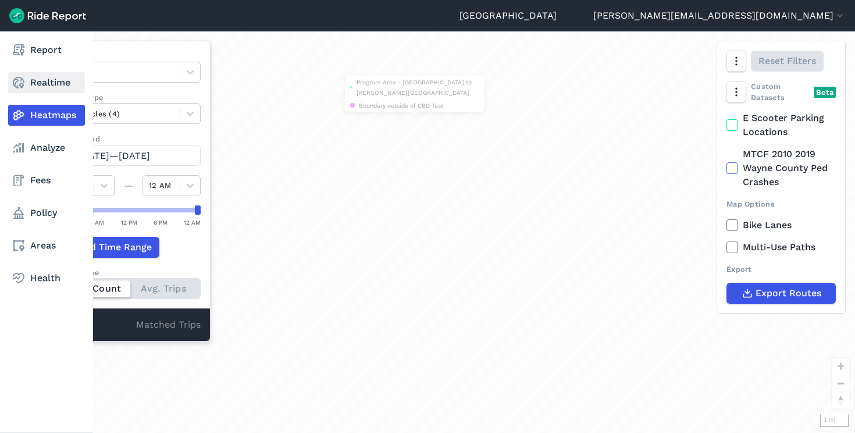
click at [48, 84] on link "Realtime" at bounding box center [46, 82] width 77 height 21
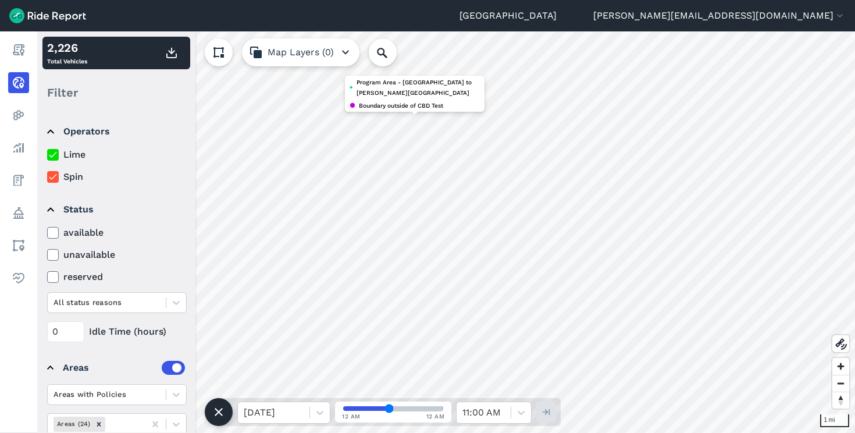
click at [51, 158] on icon at bounding box center [53, 155] width 10 height 12
click at [47, 155] on input "Lime" at bounding box center [47, 152] width 0 height 8
click at [55, 169] on div "Lime Spin" at bounding box center [117, 166] width 140 height 36
click at [55, 178] on icon at bounding box center [53, 177] width 10 height 12
click at [47, 177] on input "Spin" at bounding box center [47, 174] width 0 height 8
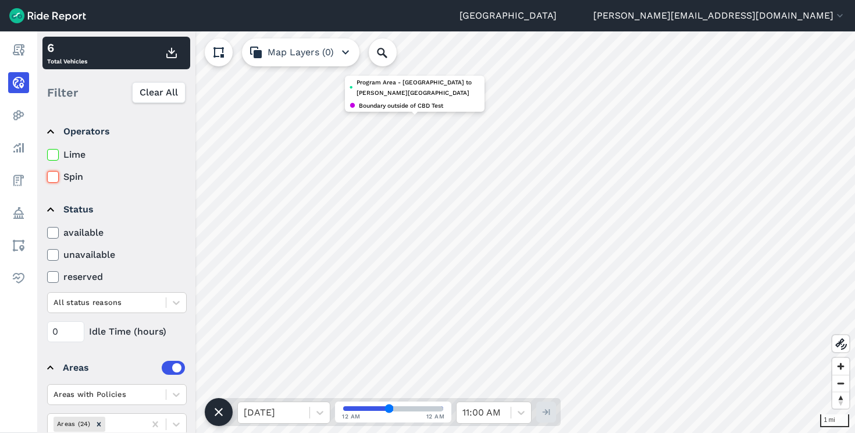
scroll to position [44, 0]
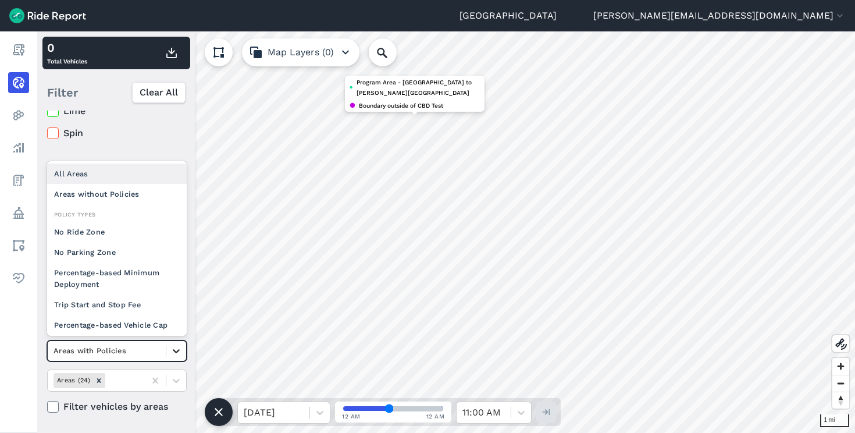
click at [170, 351] on icon at bounding box center [176, 351] width 12 height 12
click at [87, 175] on div "All Areas" at bounding box center [117, 173] width 140 height 20
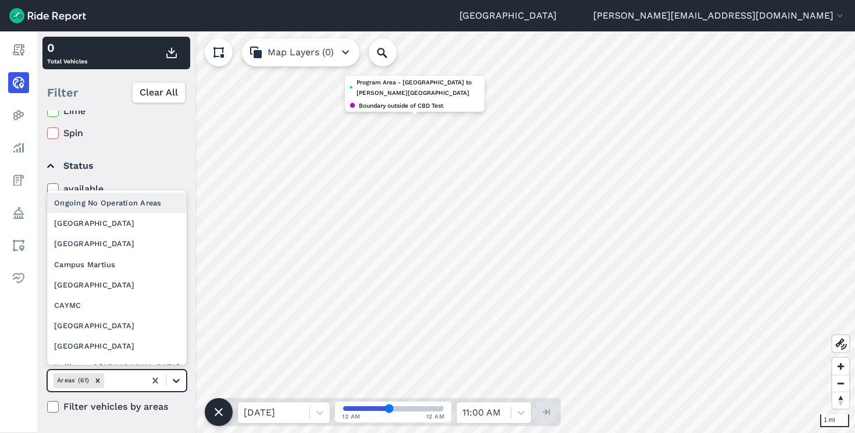
click at [172, 384] on icon at bounding box center [176, 381] width 12 height 12
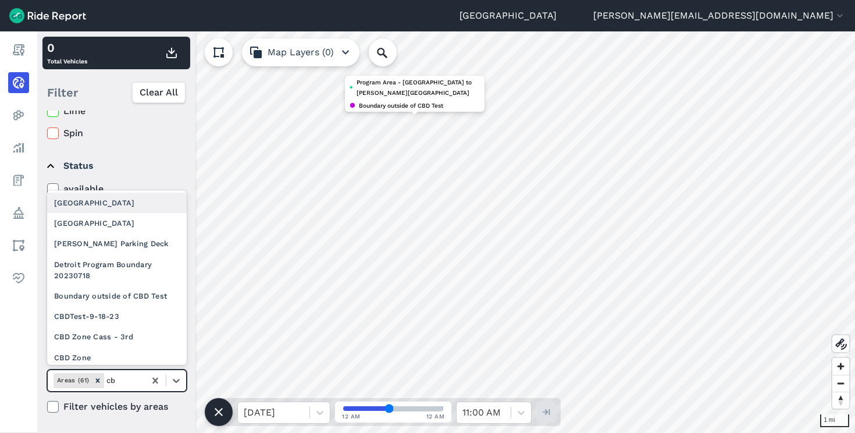
type input "cbd"
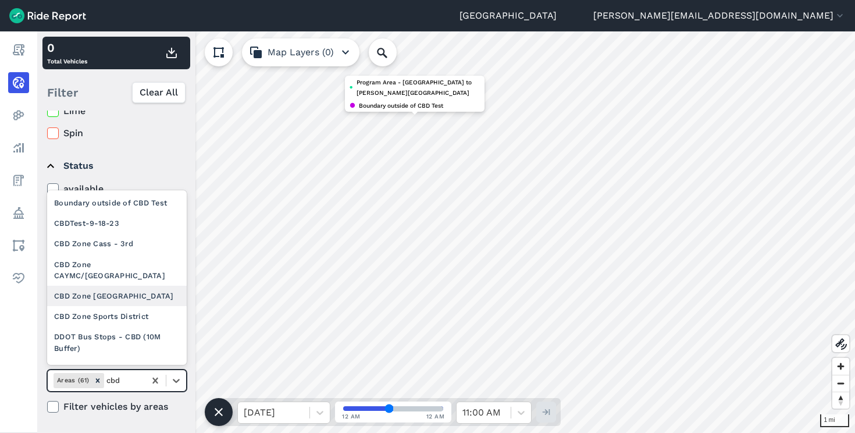
click at [105, 288] on div "CBD Zone [GEOGRAPHIC_DATA]" at bounding box center [117, 296] width 140 height 20
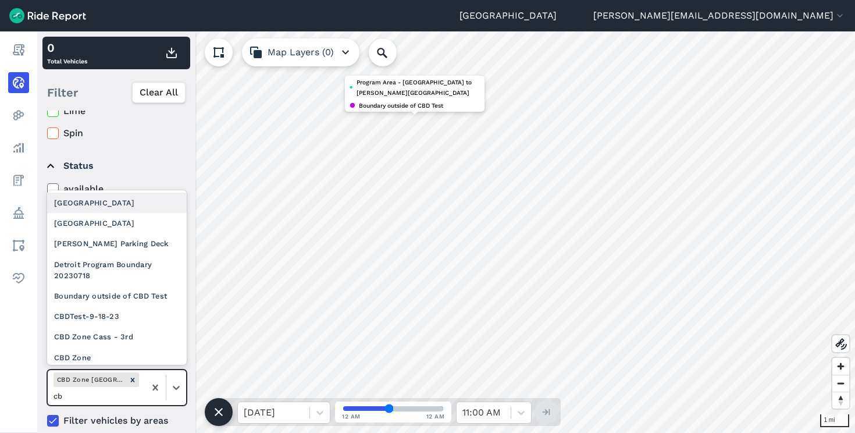
type input "cbd"
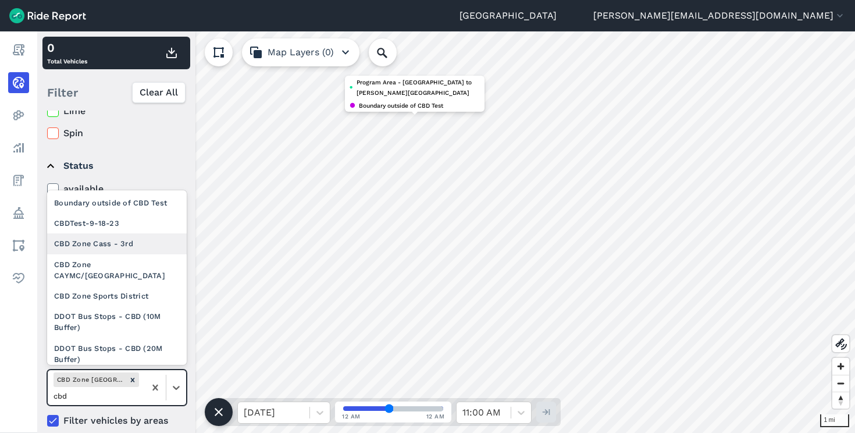
click at [146, 247] on div "CBD Zone Cass - 3rd" at bounding box center [117, 243] width 140 height 20
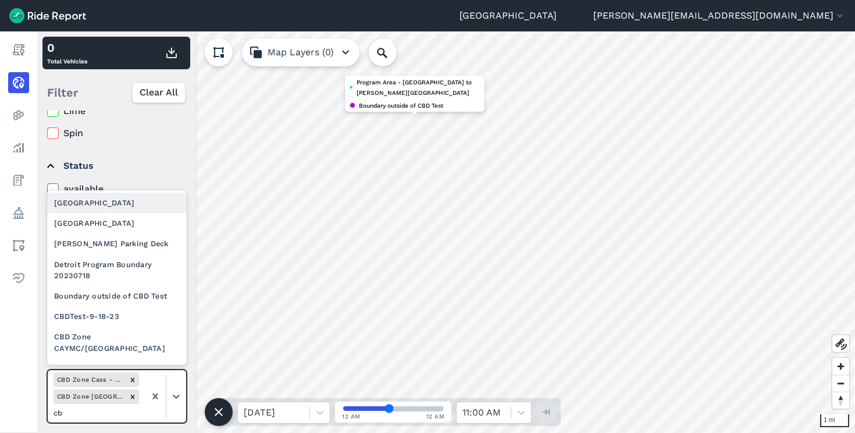
type input "cbd"
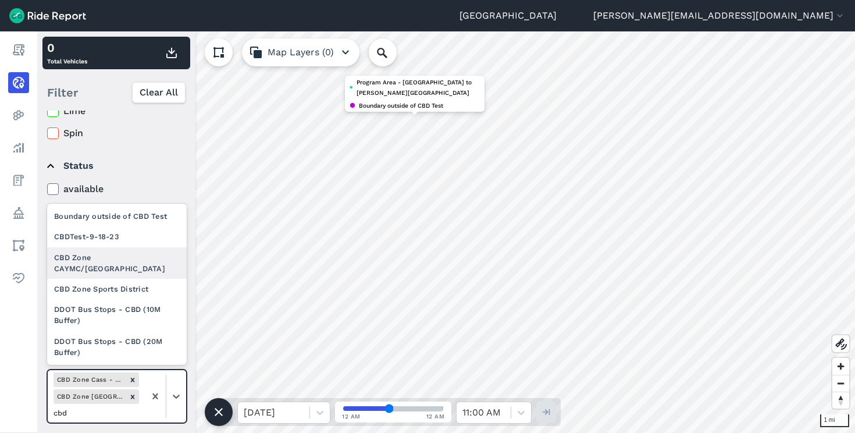
click at [150, 267] on div "CBD Zone CAYMC/[GEOGRAPHIC_DATA]" at bounding box center [117, 262] width 140 height 31
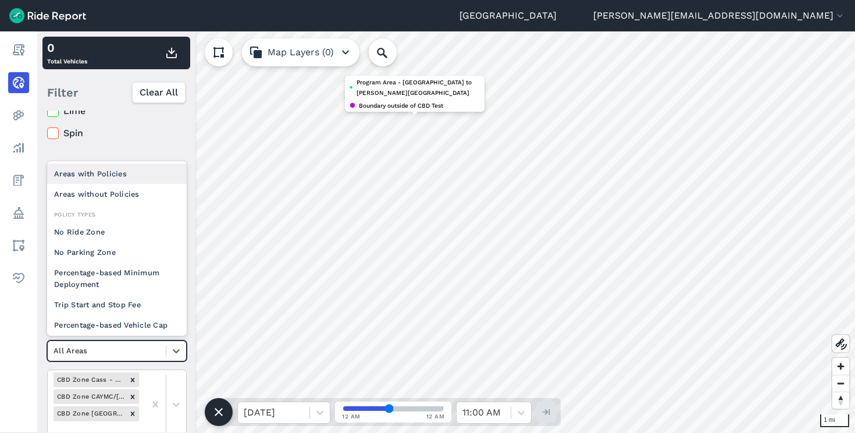
click at [125, 351] on div at bounding box center [107, 350] width 106 height 13
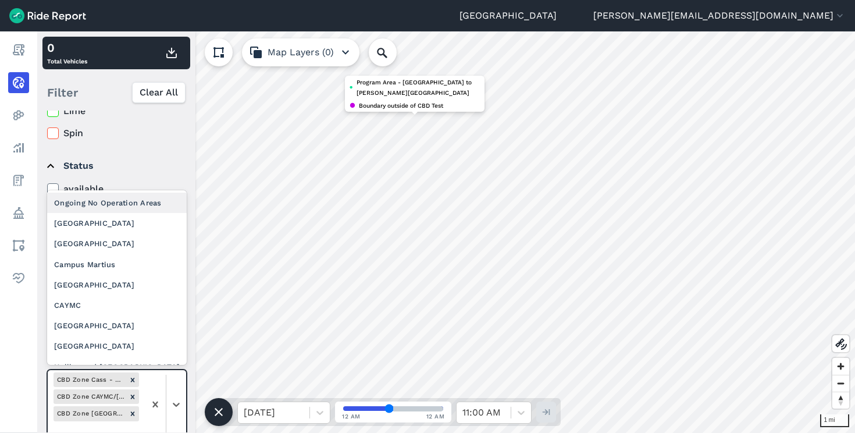
click at [143, 411] on div "CBD Zone Cass - 3rd CBD Zone CAYMC/[PERSON_NAME][GEOGRAPHIC_DATA] [GEOGRAPHIC_D…" at bounding box center [96, 404] width 97 height 69
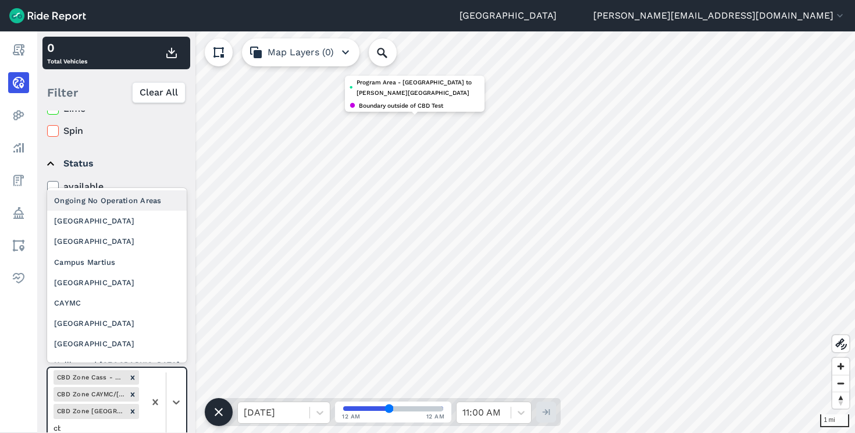
type input "cbd"
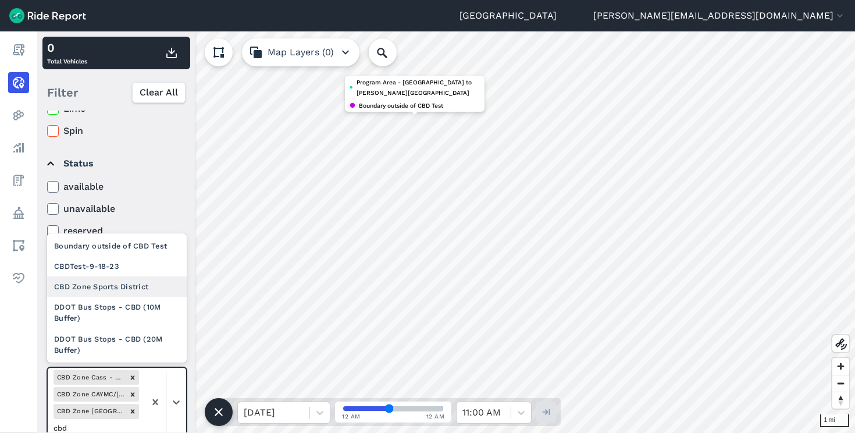
click at [136, 287] on div "CBD Zone Sports District" at bounding box center [117, 286] width 140 height 20
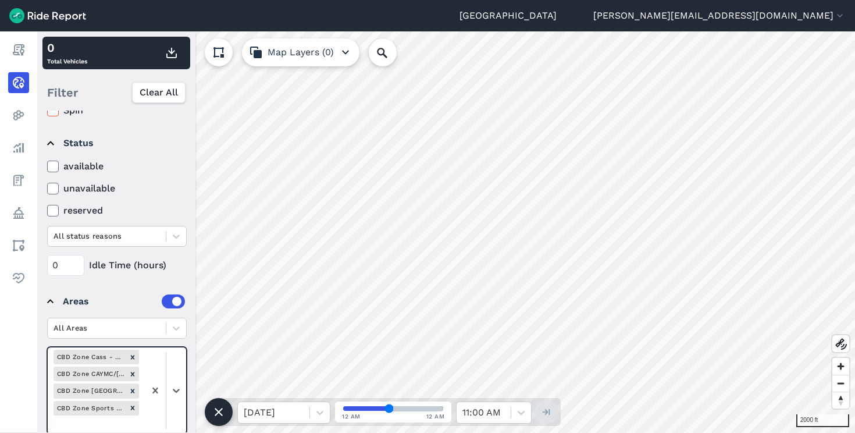
scroll to position [109, 0]
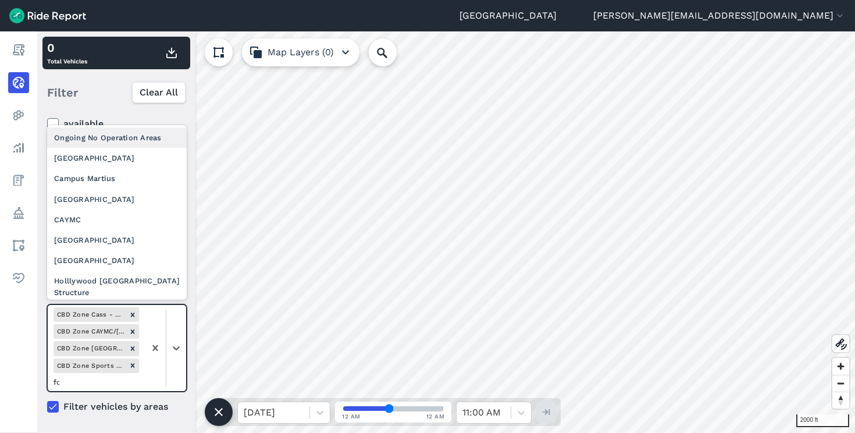
type input "for"
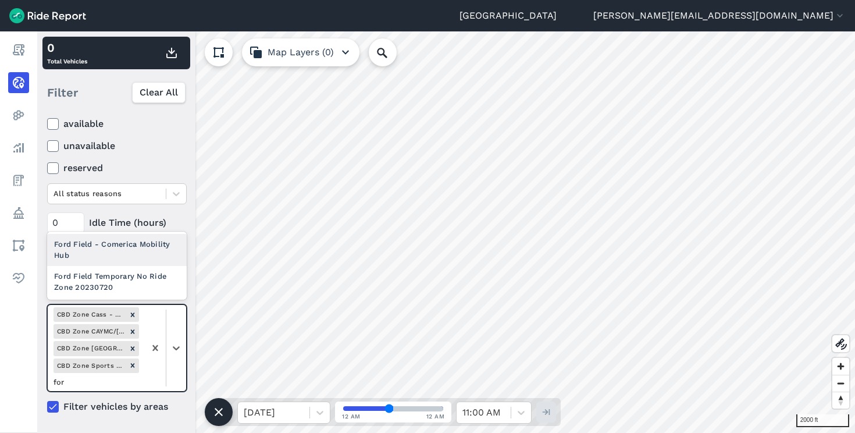
click at [116, 247] on div "Ford Field - Comerica Mobility Hub" at bounding box center [117, 249] width 140 height 31
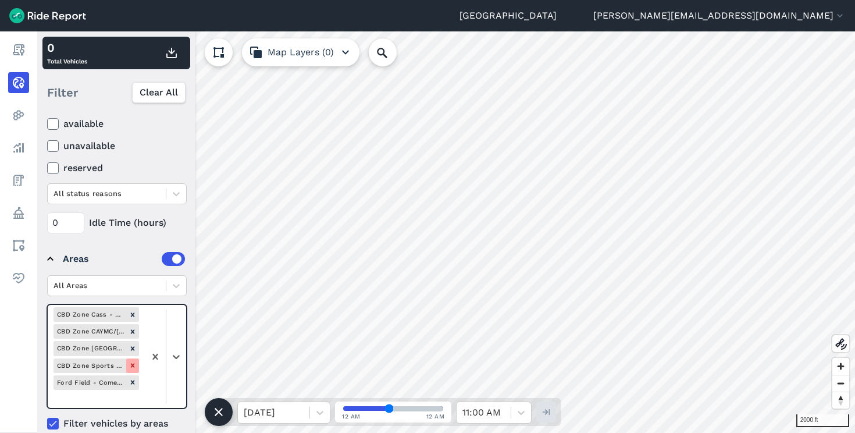
click at [134, 370] on div "Remove CBD Zone Sports District" at bounding box center [132, 365] width 13 height 15
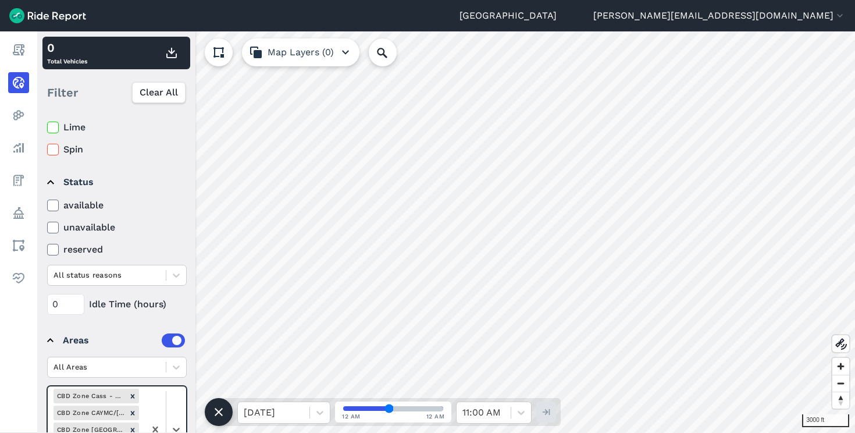
scroll to position [0, 0]
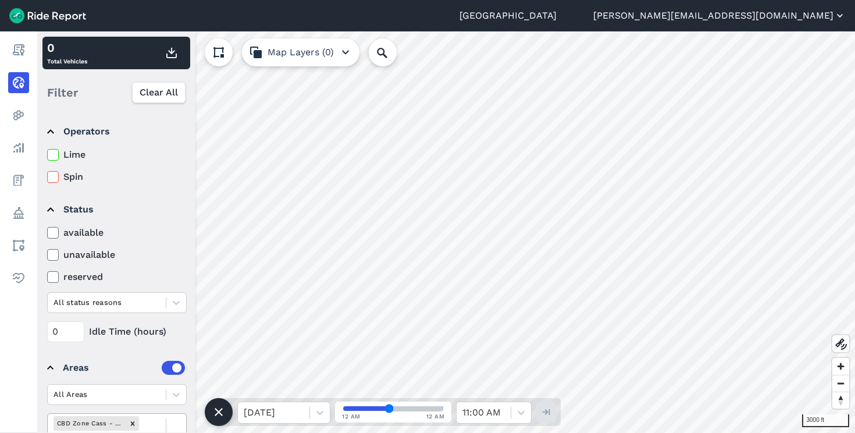
click at [792, 13] on button "[PERSON_NAME][EMAIL_ADDRESS][DOMAIN_NAME]" at bounding box center [719, 16] width 253 height 14
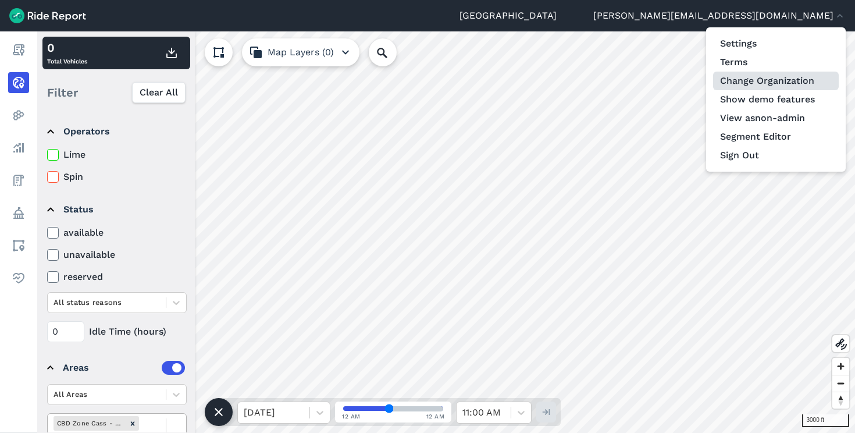
click at [783, 80] on link "Change Organization" at bounding box center [776, 81] width 126 height 19
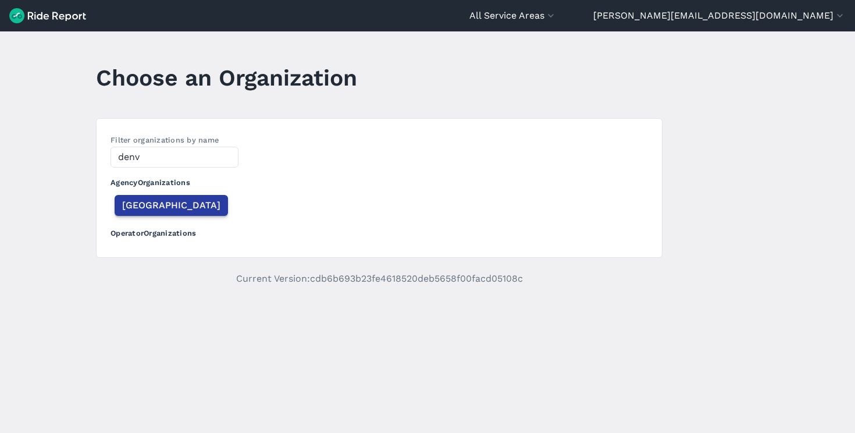
type input "denv"
click at [141, 198] on span "[GEOGRAPHIC_DATA]" at bounding box center [171, 205] width 98 height 14
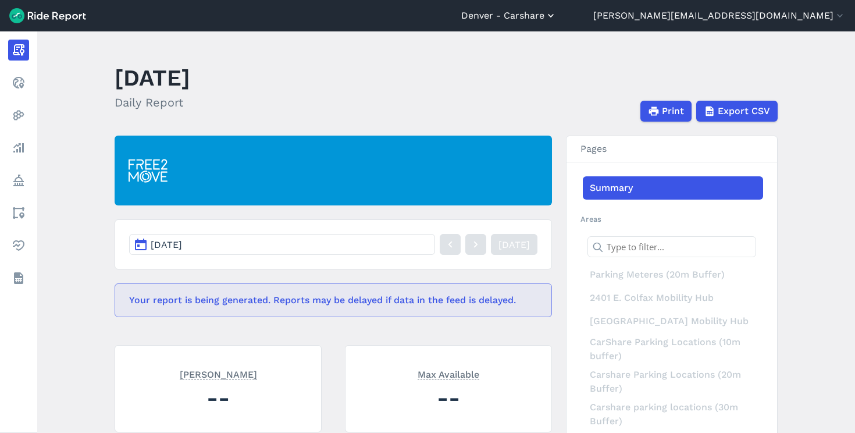
click at [557, 16] on button "Denver - Carshare" at bounding box center [508, 16] width 95 height 14
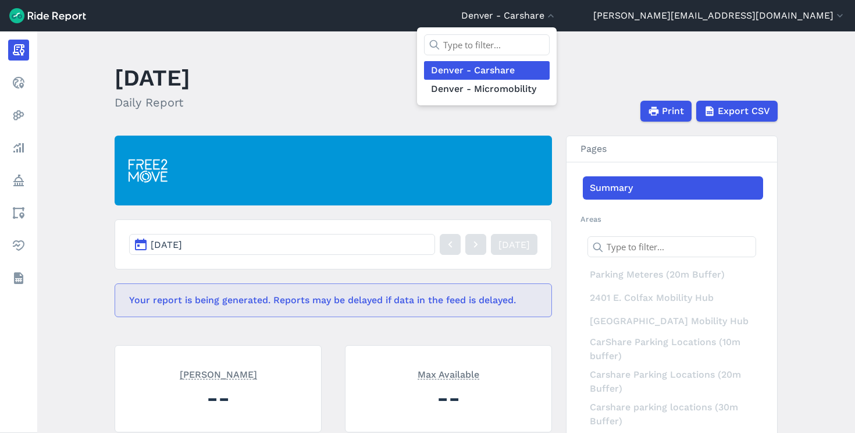
click at [786, 16] on div at bounding box center [427, 216] width 855 height 433
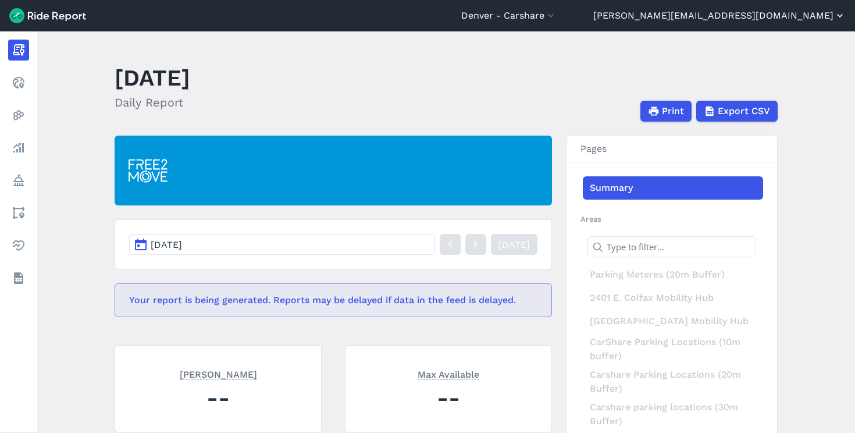
click at [783, 18] on button "[PERSON_NAME][EMAIL_ADDRESS][DOMAIN_NAME]" at bounding box center [719, 16] width 253 height 14
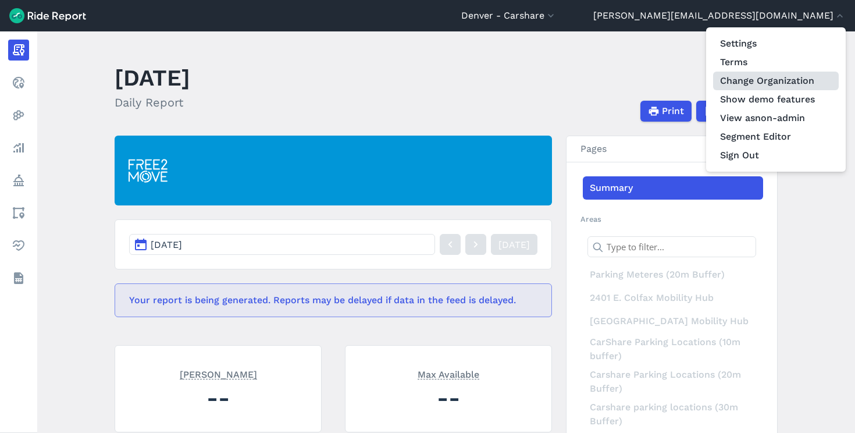
click at [767, 84] on link "Change Organization" at bounding box center [776, 81] width 126 height 19
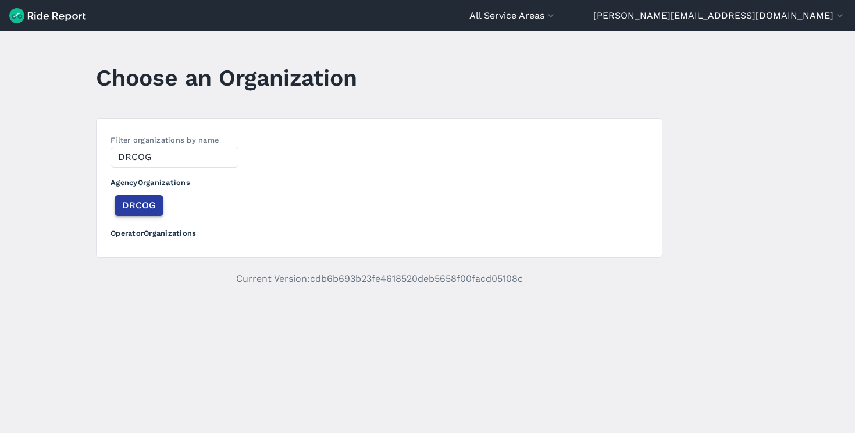
type input "DRCOG"
click at [146, 205] on span "DRCOG" at bounding box center [139, 205] width 34 height 14
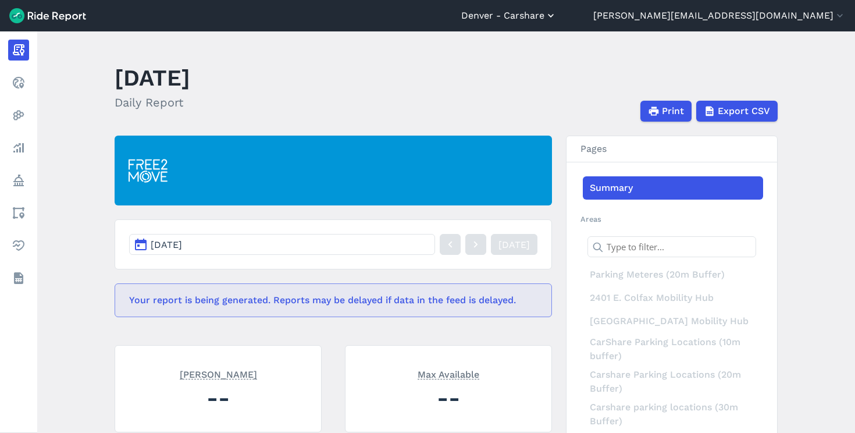
click at [557, 16] on button "Denver - Carshare" at bounding box center [508, 16] width 95 height 14
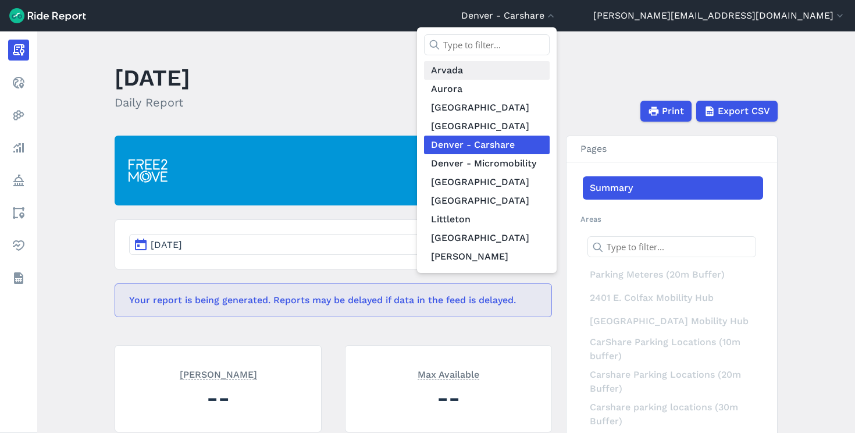
click at [550, 74] on link "Arvada" at bounding box center [487, 70] width 126 height 19
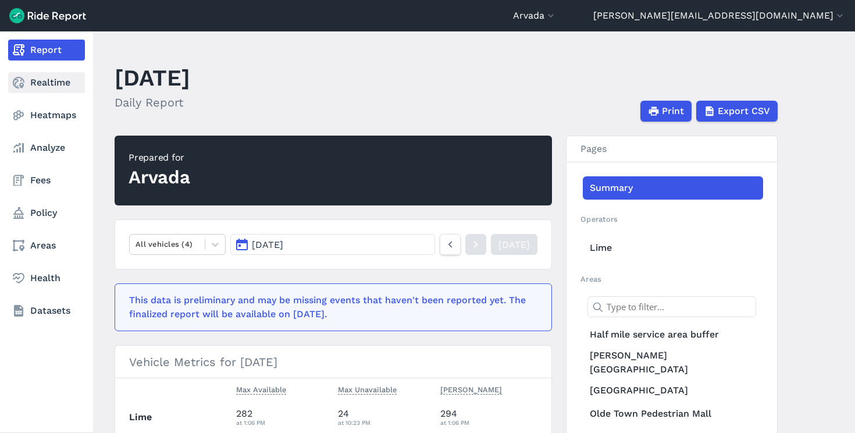
click at [59, 87] on link "Realtime" at bounding box center [46, 82] width 77 height 21
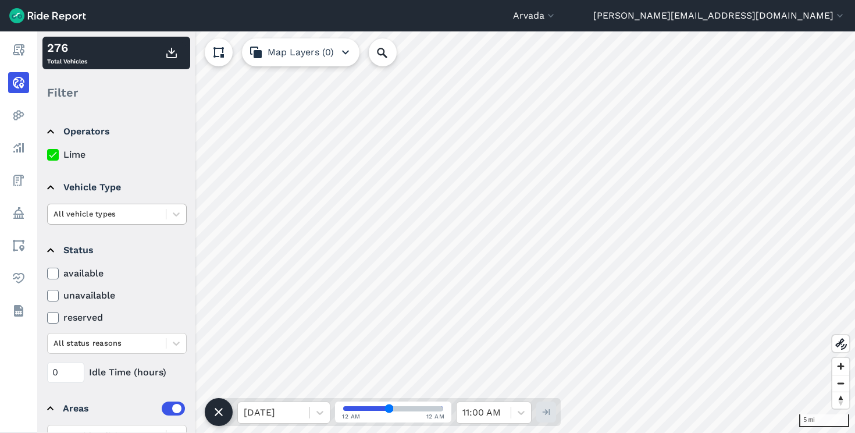
click at [70, 219] on div at bounding box center [107, 213] width 106 height 13
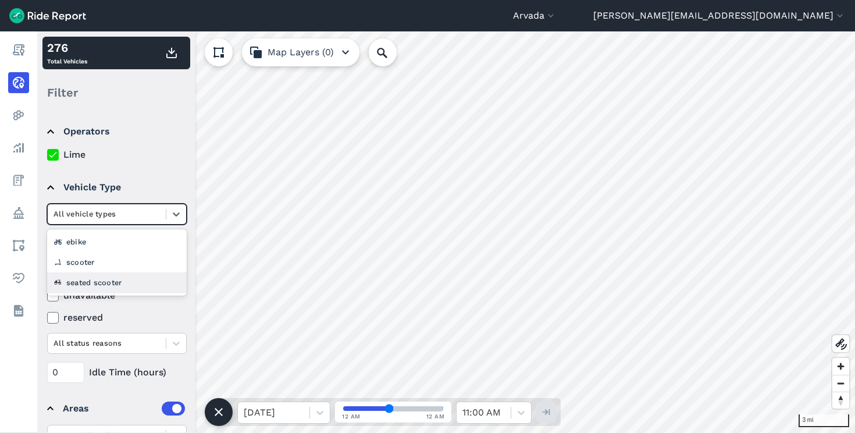
click at [129, 280] on div "seated scooter" at bounding box center [117, 282] width 140 height 20
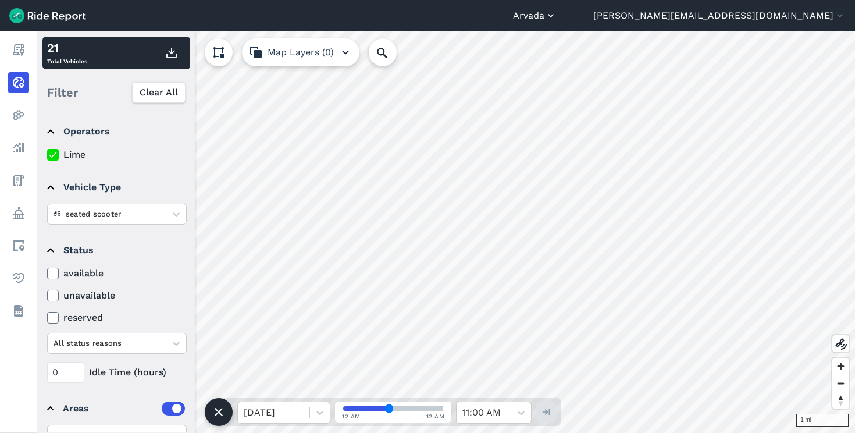
click at [557, 16] on button "Arvada" at bounding box center [535, 16] width 44 height 14
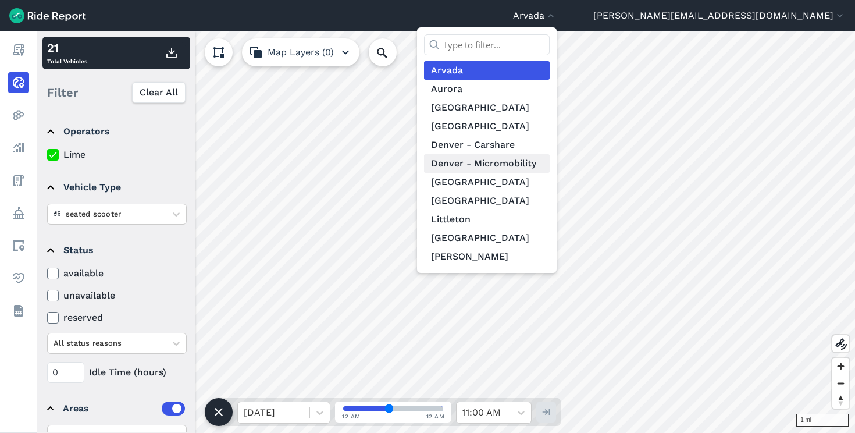
click at [550, 165] on link "Denver - Micromobility" at bounding box center [487, 163] width 126 height 19
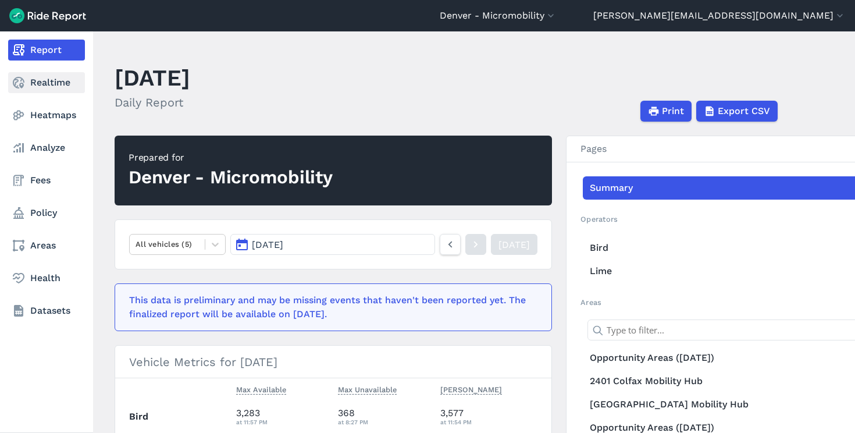
click at [66, 79] on link "Realtime" at bounding box center [46, 82] width 77 height 21
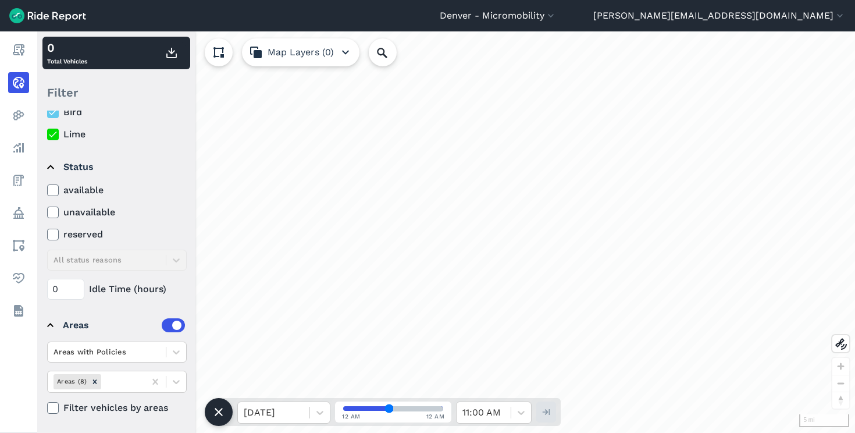
scroll to position [44, 0]
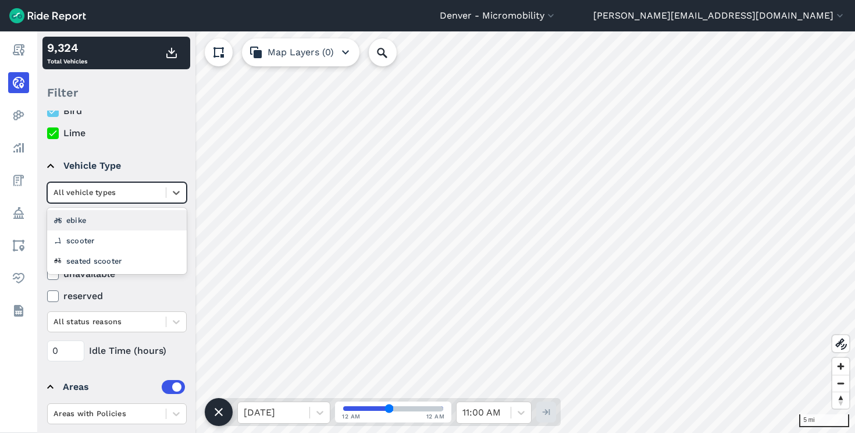
click at [140, 194] on div at bounding box center [107, 192] width 106 height 13
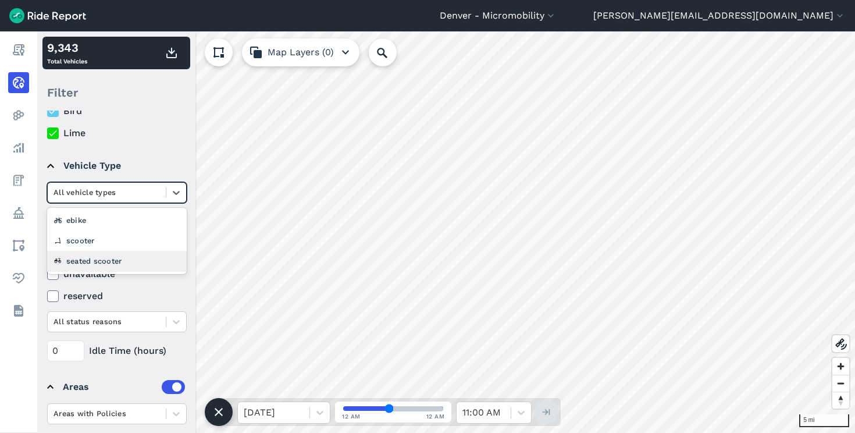
click at [131, 265] on div "seated scooter" at bounding box center [117, 261] width 140 height 20
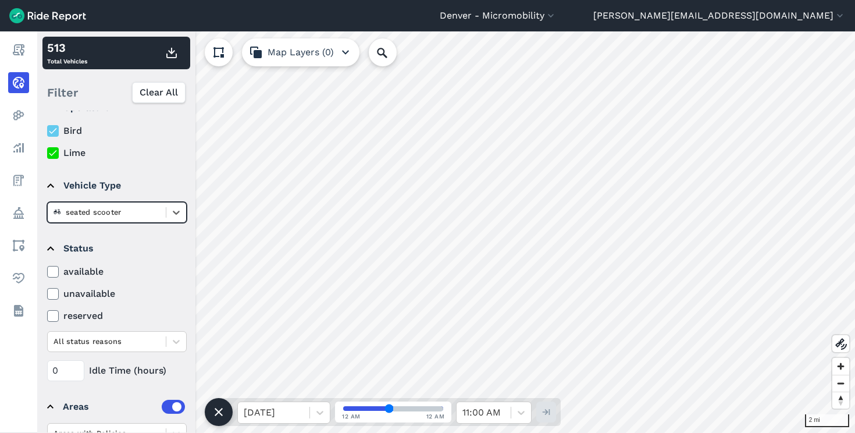
scroll to position [3, 0]
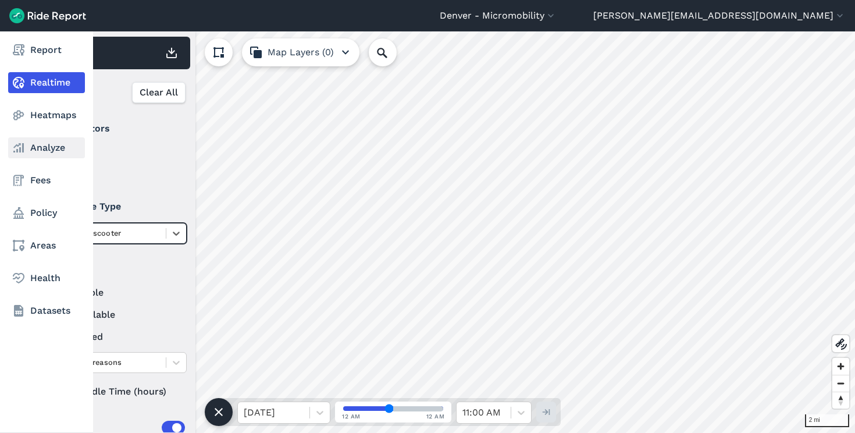
click at [56, 145] on link "Analyze" at bounding box center [46, 147] width 77 height 21
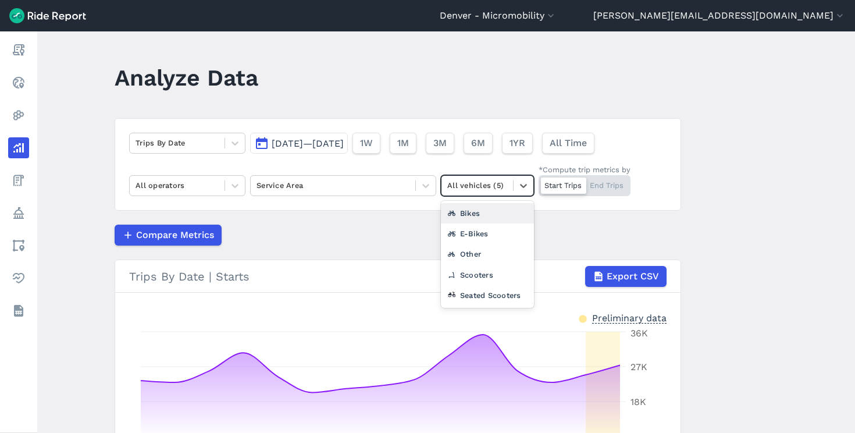
drag, startPoint x: 461, startPoint y: 175, endPoint x: 467, endPoint y: 181, distance: 8.6
click at [462, 176] on div "All vehicles (5)" at bounding box center [487, 185] width 93 height 21
click at [317, 183] on div at bounding box center [333, 185] width 153 height 13
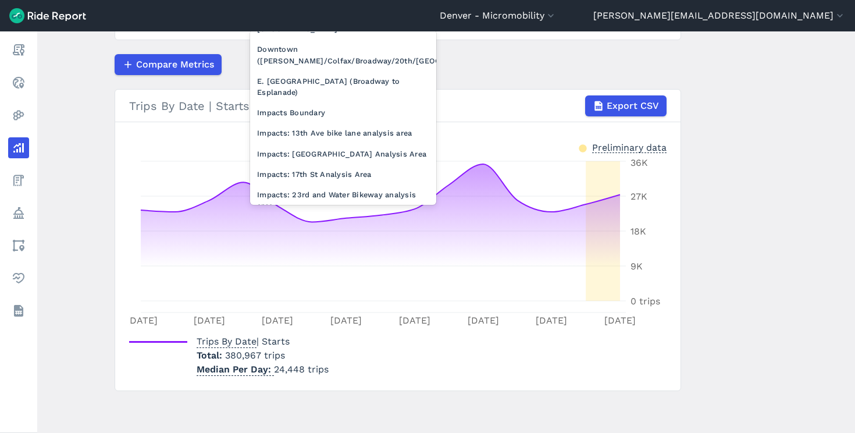
scroll to position [2018, 0]
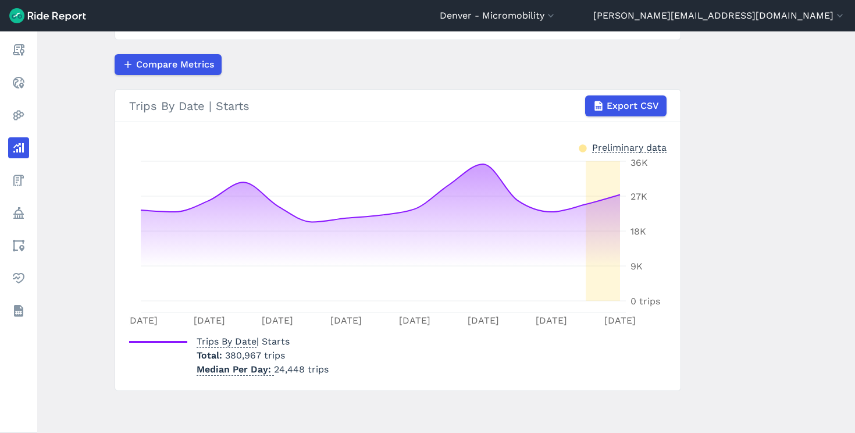
click at [143, 161] on icon "[DATE] [DATE] Aug [DATE] Aug [DATE] Aug [DATE] 0 trips 9K 18K 27K 36K" at bounding box center [398, 242] width 538 height 175
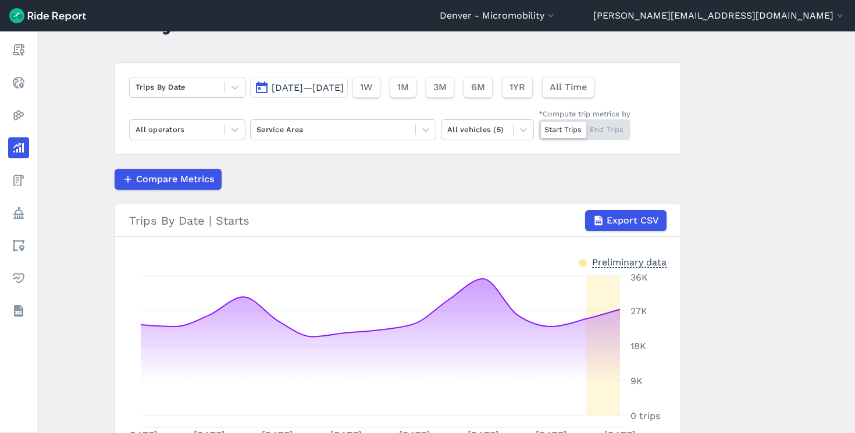
scroll to position [56, 0]
click at [482, 131] on div at bounding box center [477, 129] width 60 height 13
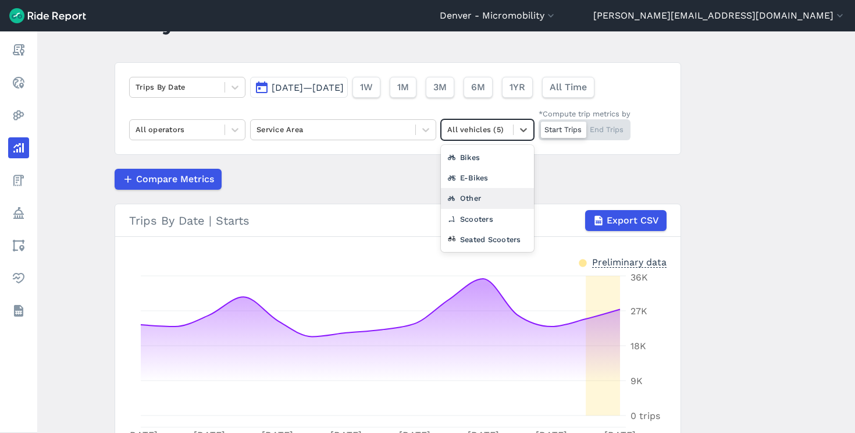
click at [497, 193] on div "Other" at bounding box center [487, 198] width 93 height 20
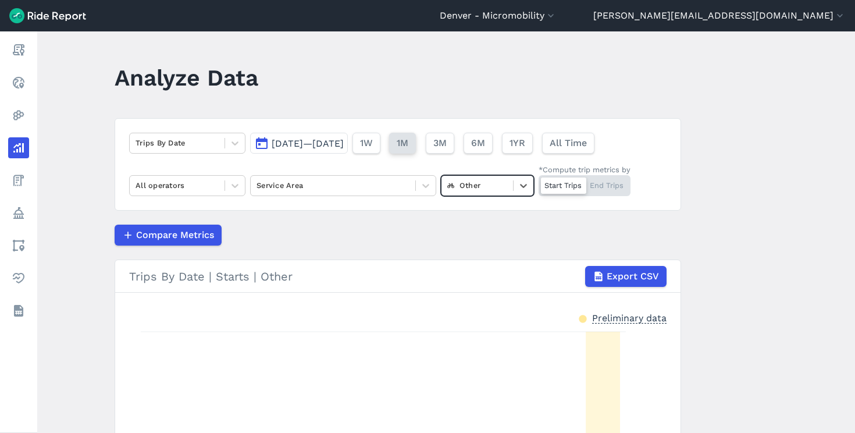
click at [416, 139] on button "1M" at bounding box center [402, 143] width 27 height 21
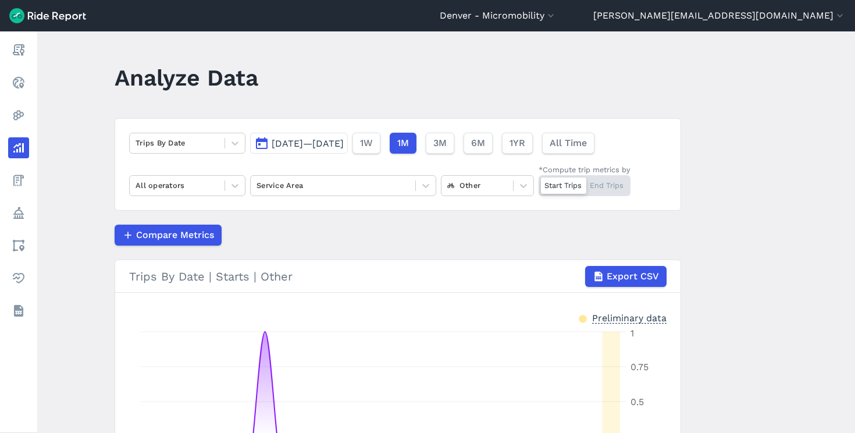
click at [632, 23] on header "Denver - Micromobility Arvada [GEOGRAPHIC_DATA] [GEOGRAPHIC_DATA] [GEOGRAPHIC_D…" at bounding box center [427, 15] width 855 height 31
click at [557, 20] on button "Denver - Micromobility" at bounding box center [498, 16] width 117 height 14
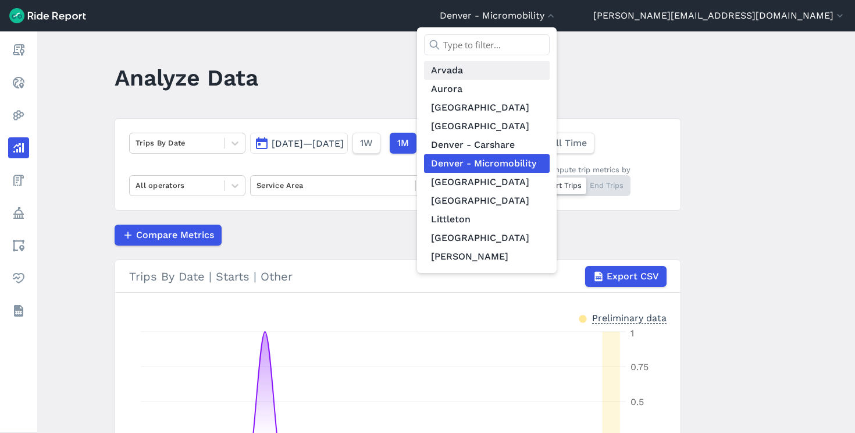
click at [550, 73] on link "Arvada" at bounding box center [487, 70] width 126 height 19
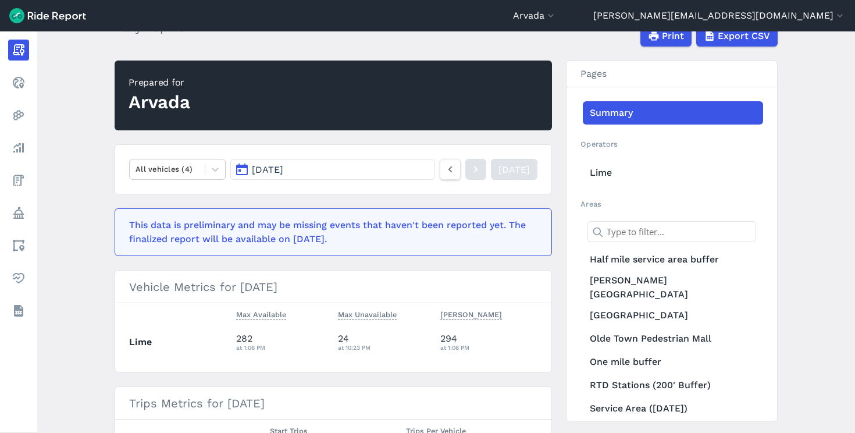
scroll to position [276, 0]
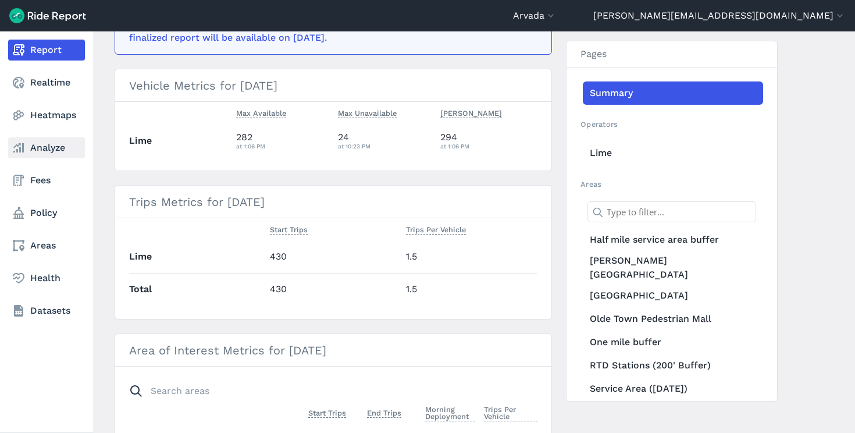
click at [61, 151] on link "Analyze" at bounding box center [46, 147] width 77 height 21
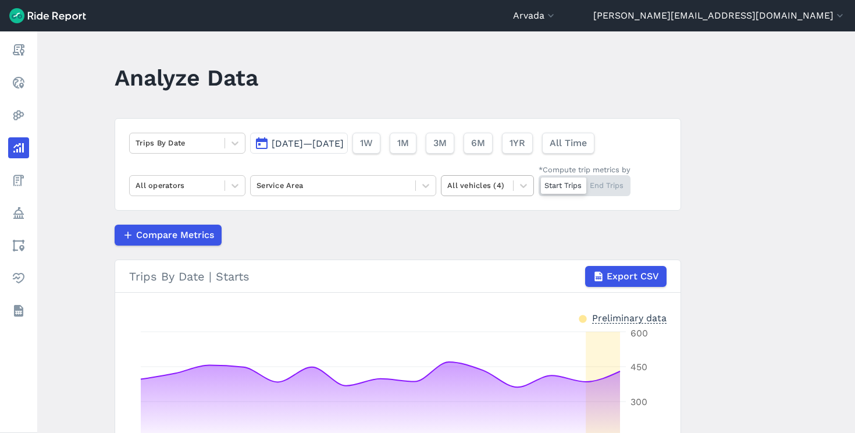
click at [489, 185] on div at bounding box center [477, 185] width 60 height 13
click at [494, 232] on div "Other" at bounding box center [487, 233] width 93 height 20
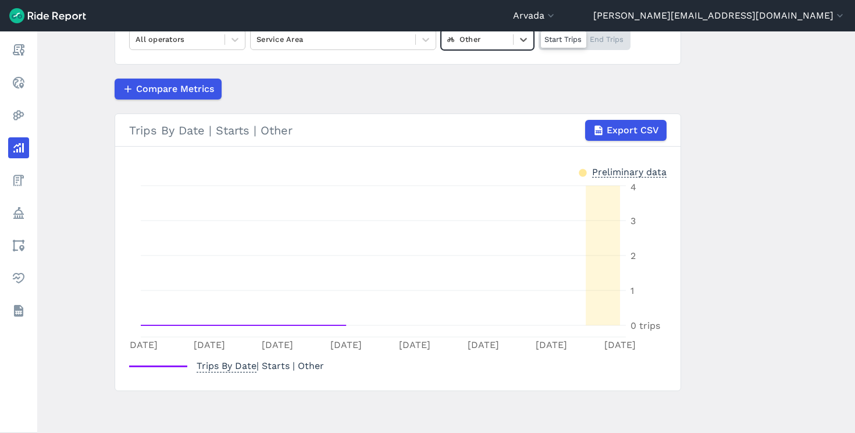
scroll to position [20, 0]
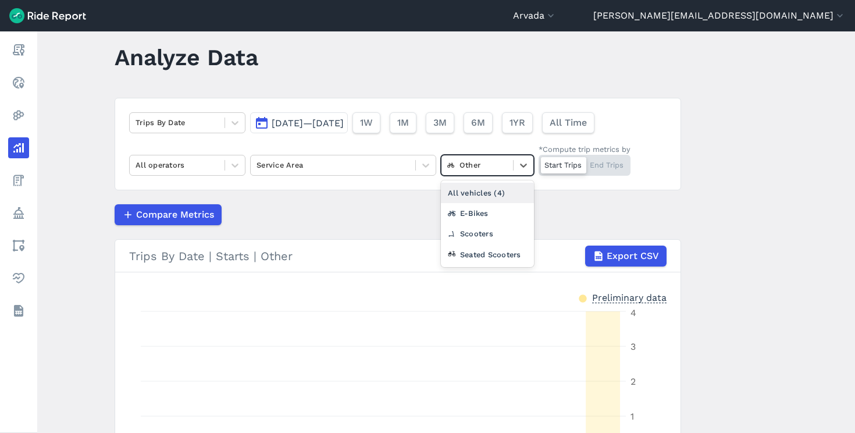
click at [482, 165] on div at bounding box center [477, 164] width 60 height 13
click at [486, 258] on div "Seated Scooters" at bounding box center [487, 254] width 93 height 20
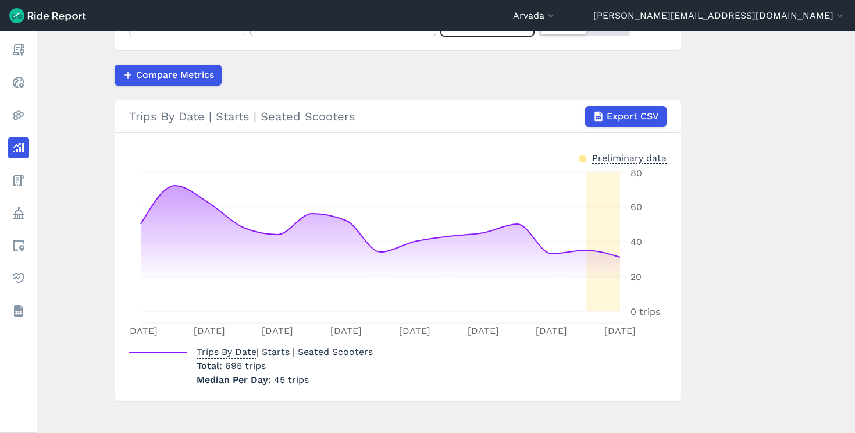
scroll to position [161, 0]
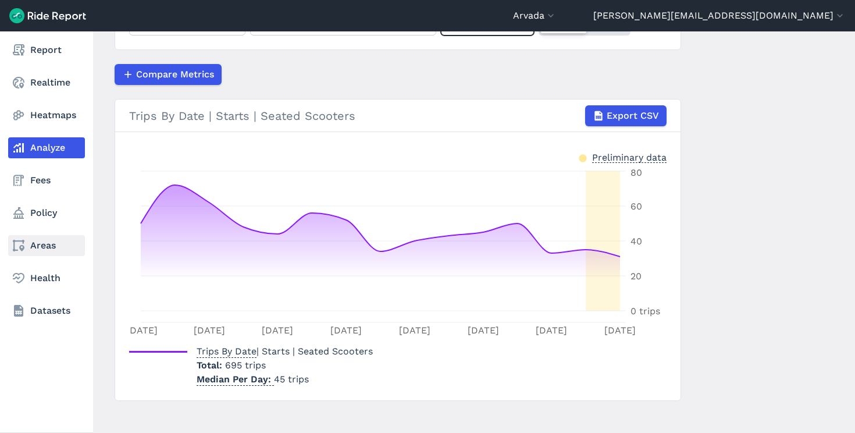
click at [42, 246] on link "Areas" at bounding box center [46, 245] width 77 height 21
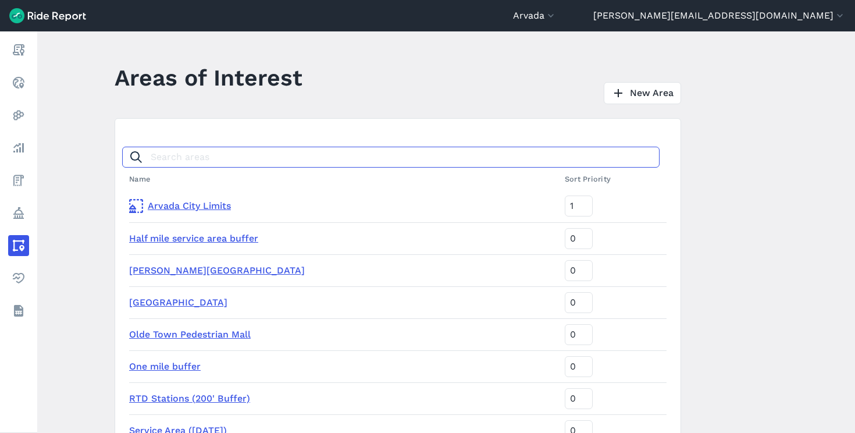
click at [187, 159] on input "Search areas" at bounding box center [391, 157] width 538 height 21
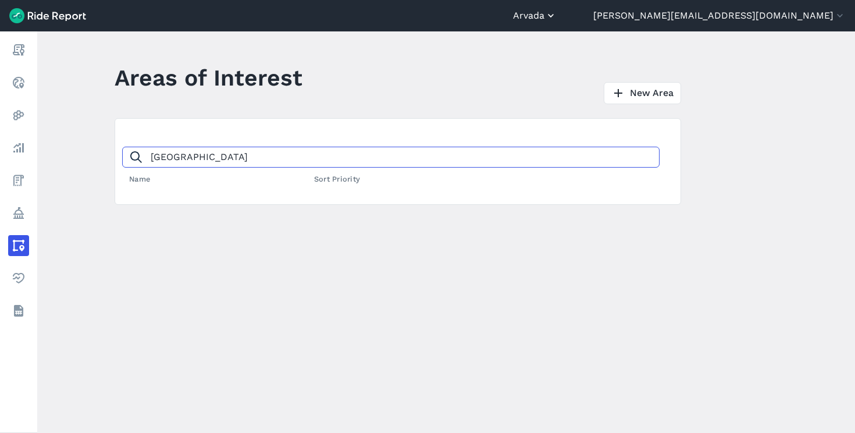
type input "[GEOGRAPHIC_DATA]"
click at [557, 15] on button "Arvada" at bounding box center [535, 16] width 44 height 14
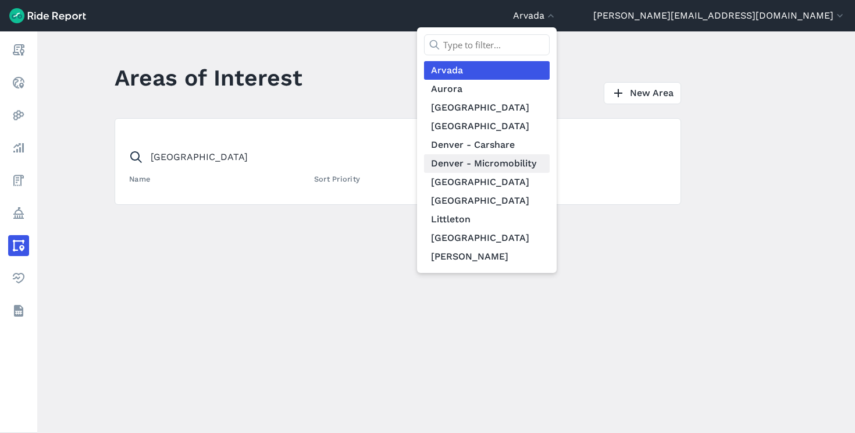
click at [550, 166] on link "Denver - Micromobility" at bounding box center [487, 163] width 126 height 19
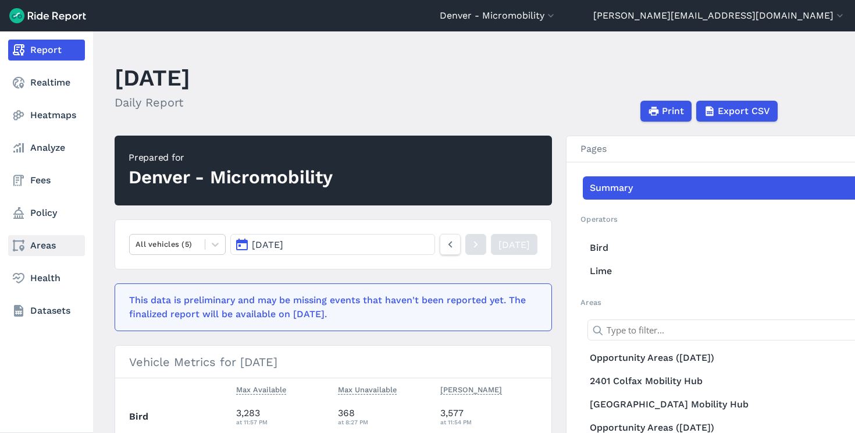
click at [17, 251] on icon at bounding box center [19, 246] width 14 height 14
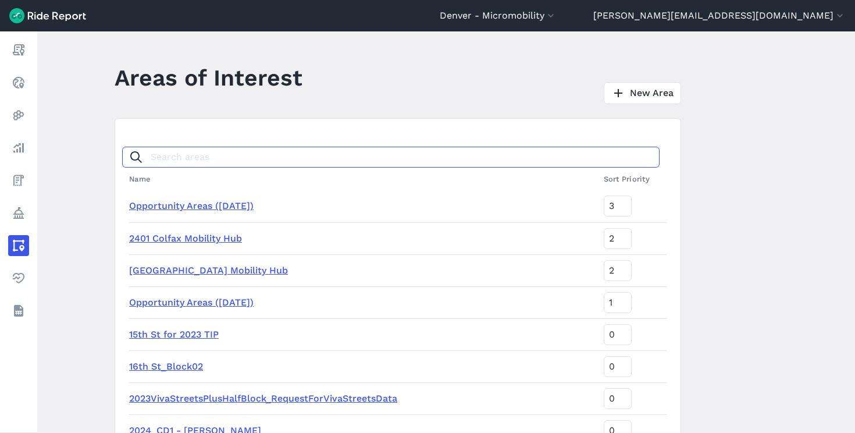
click at [183, 159] on input "Search areas" at bounding box center [391, 157] width 538 height 21
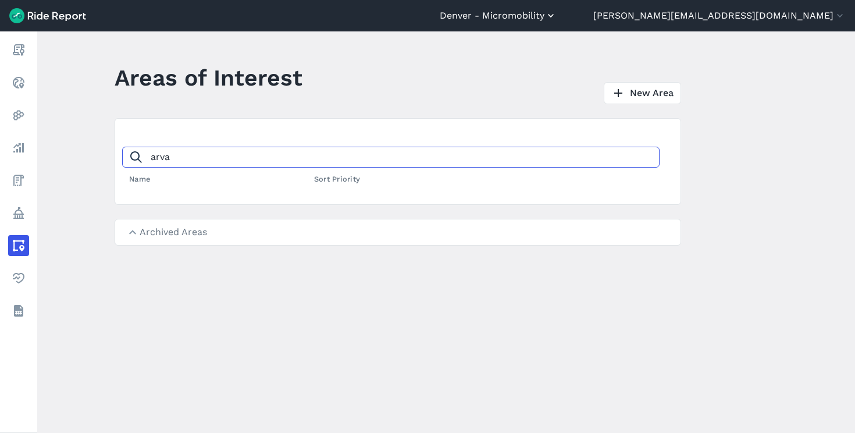
type input "arva"
click at [557, 15] on button "Denver - Micromobility" at bounding box center [498, 16] width 117 height 14
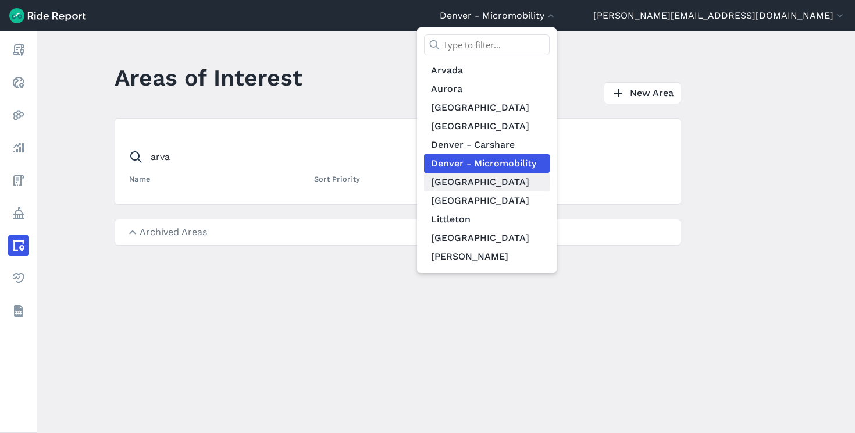
click at [550, 183] on link "[GEOGRAPHIC_DATA]" at bounding box center [487, 182] width 126 height 19
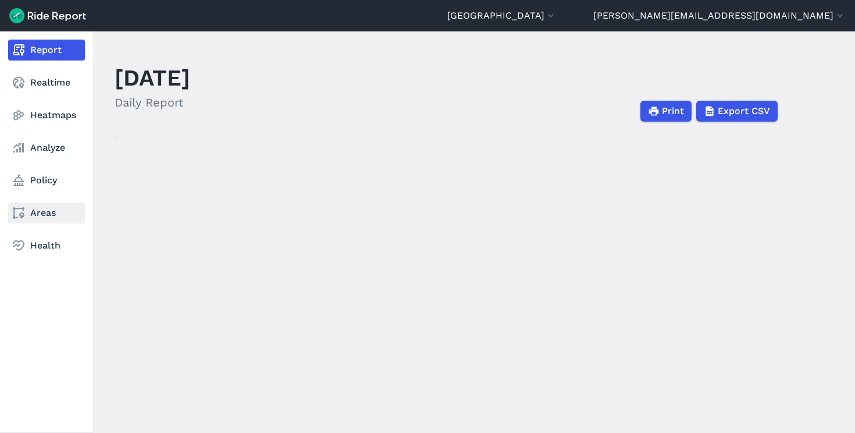
click at [31, 214] on link "Areas" at bounding box center [46, 212] width 77 height 21
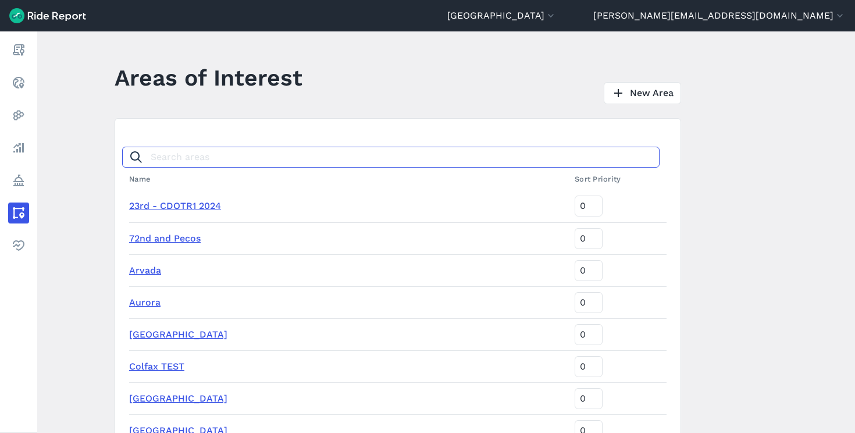
click at [194, 152] on input "Search areas" at bounding box center [391, 157] width 538 height 21
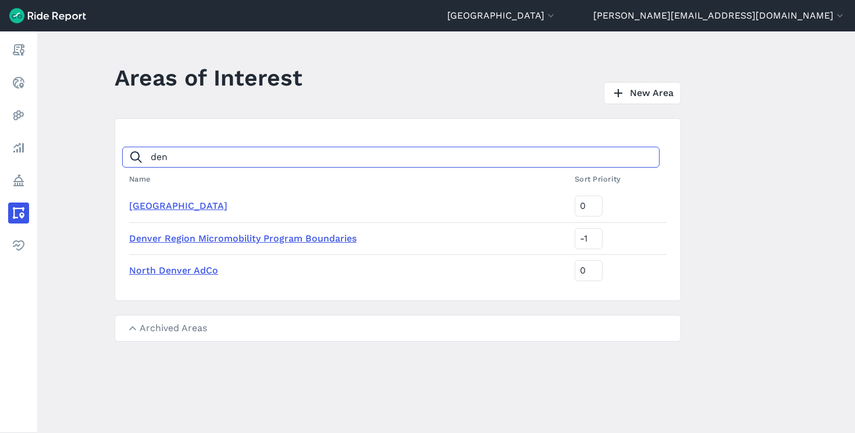
click at [182, 161] on input "den" at bounding box center [391, 157] width 538 height 21
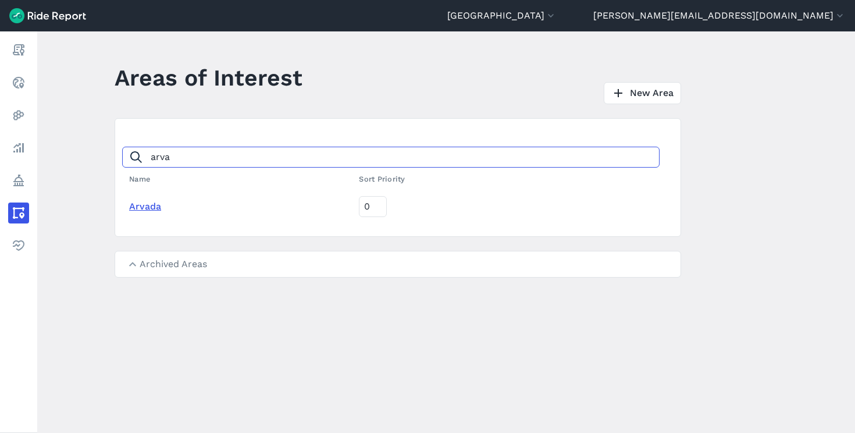
type input "arva"
click at [152, 208] on link "Arvada" at bounding box center [145, 206] width 32 height 11
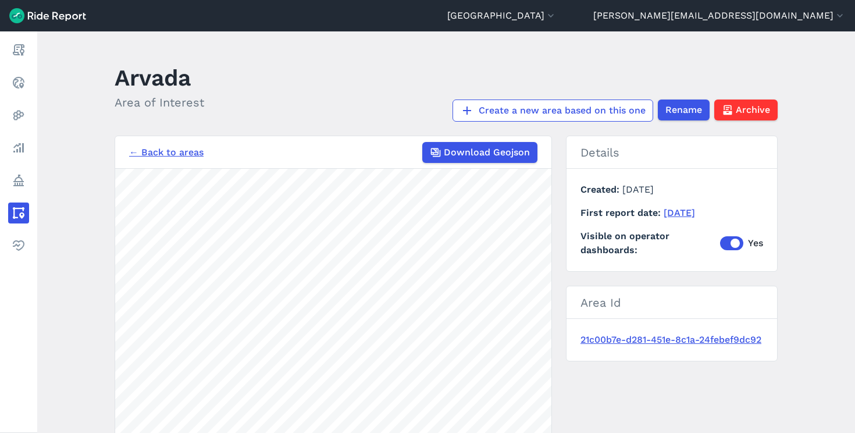
click at [166, 158] on link "← Back to areas" at bounding box center [166, 152] width 74 height 14
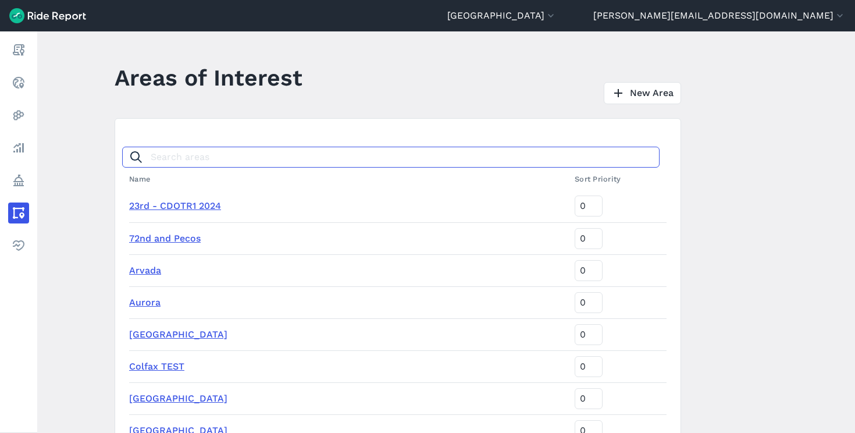
click at [215, 159] on input "Search areas" at bounding box center [391, 157] width 538 height 21
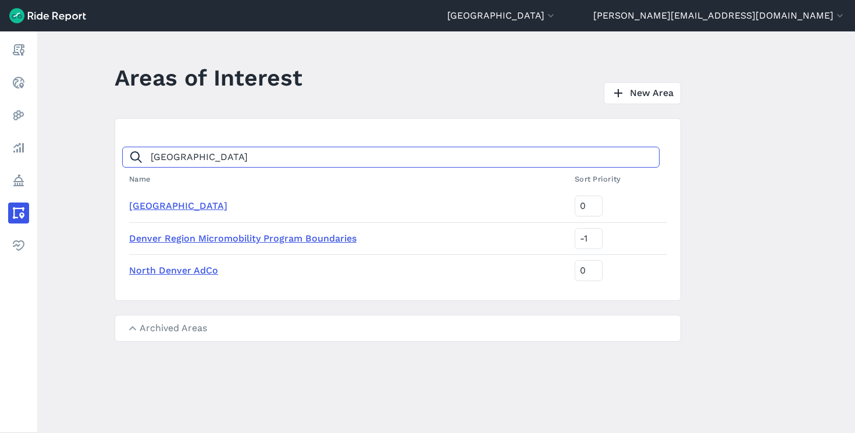
type input "[GEOGRAPHIC_DATA]"
click at [156, 205] on link "[GEOGRAPHIC_DATA]" at bounding box center [178, 205] width 98 height 11
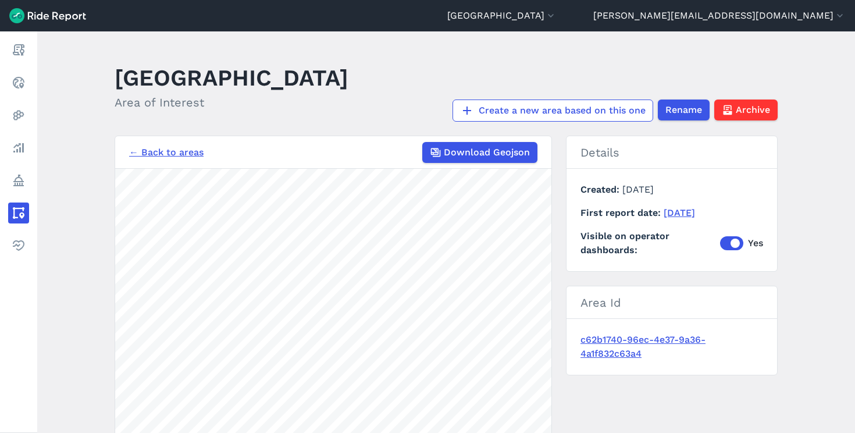
drag, startPoint x: 349, startPoint y: 88, endPoint x: 381, endPoint y: 72, distance: 35.1
click at [349, 88] on header "Denver Area of Interest Create a new area based on this one Rename Archive" at bounding box center [453, 90] width 677 height 62
click at [769, 16] on button "[PERSON_NAME][EMAIL_ADDRESS][DOMAIN_NAME]" at bounding box center [719, 16] width 253 height 14
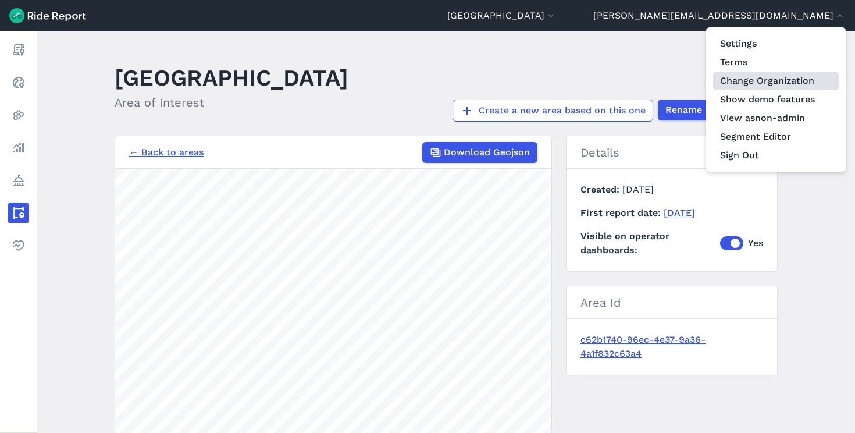
click at [753, 81] on link "Change Organization" at bounding box center [776, 81] width 126 height 19
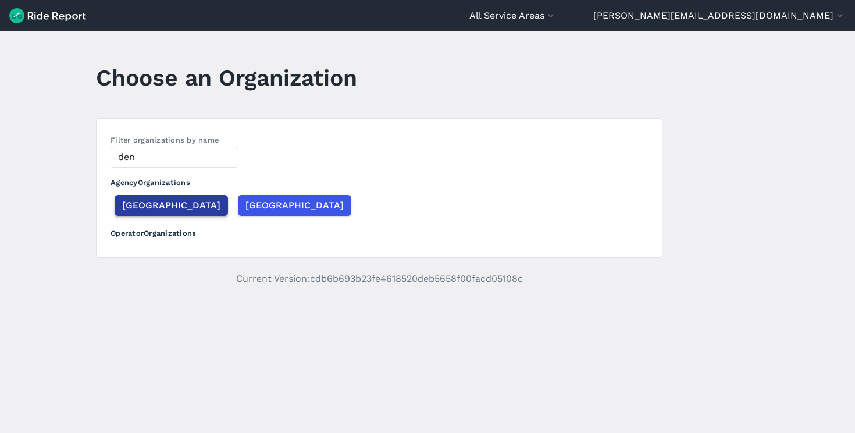
type input "den"
click at [138, 207] on span "[GEOGRAPHIC_DATA]" at bounding box center [171, 205] width 98 height 14
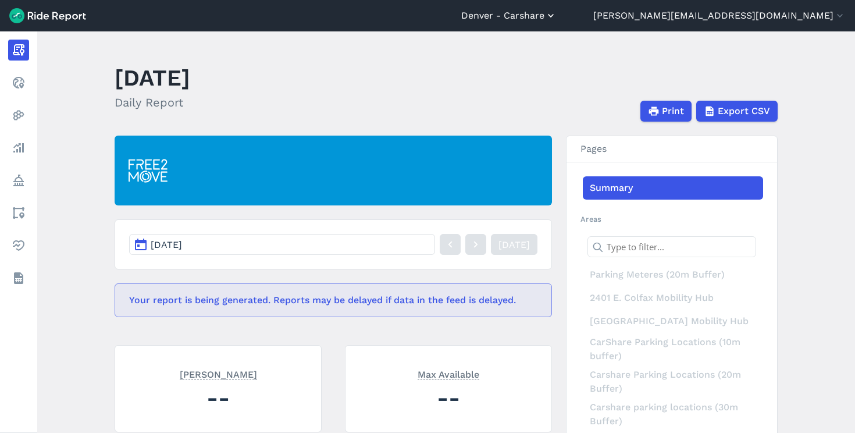
click at [557, 16] on button "Denver - Carshare" at bounding box center [508, 16] width 95 height 14
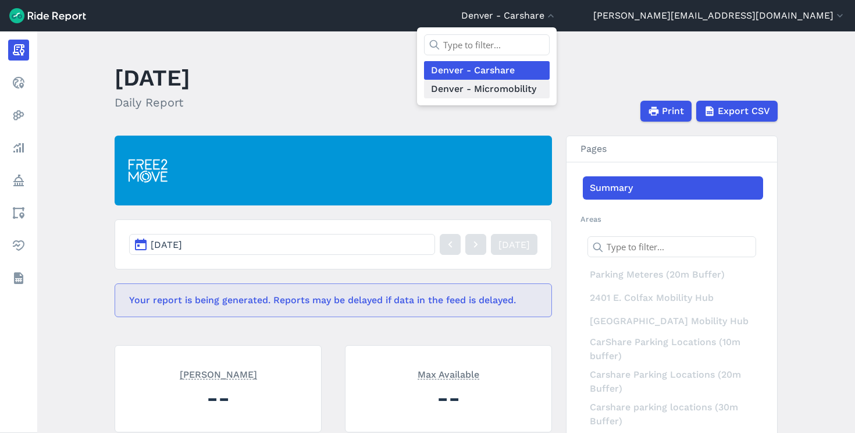
click at [550, 88] on link "Denver - Micromobility" at bounding box center [487, 89] width 126 height 19
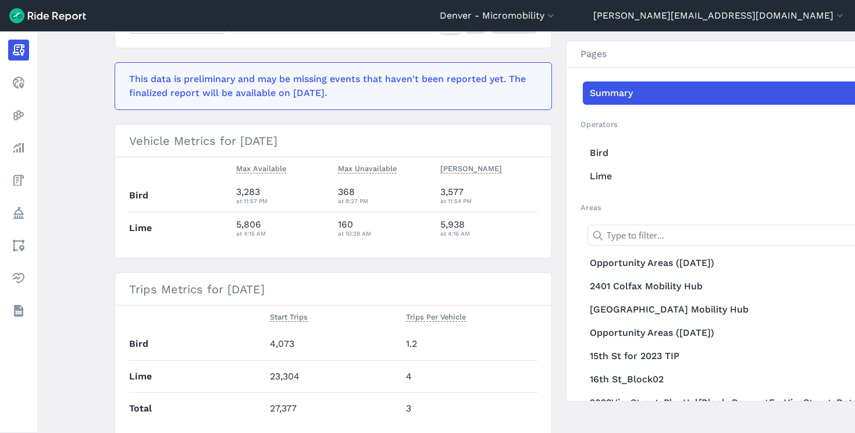
scroll to position [123, 0]
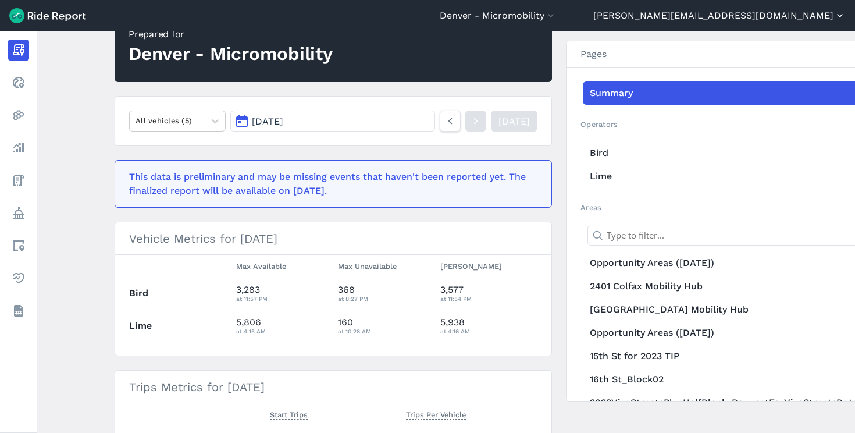
click at [781, 12] on button "[PERSON_NAME][EMAIL_ADDRESS][DOMAIN_NAME]" at bounding box center [719, 16] width 253 height 14
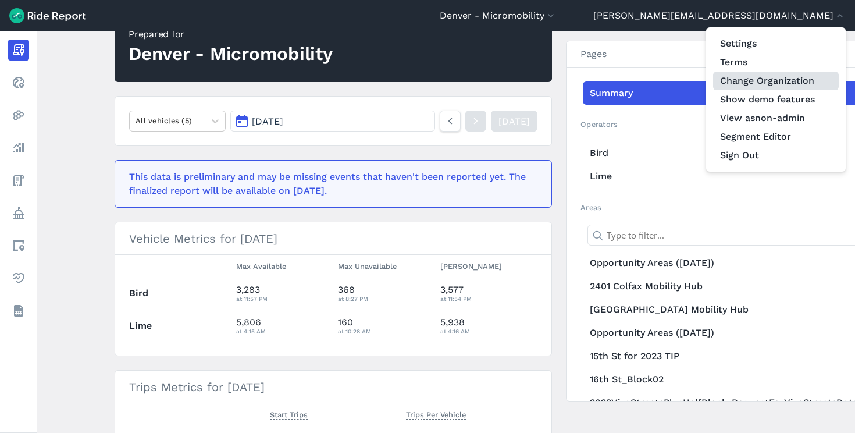
click at [760, 84] on link "Change Organization" at bounding box center [776, 81] width 126 height 19
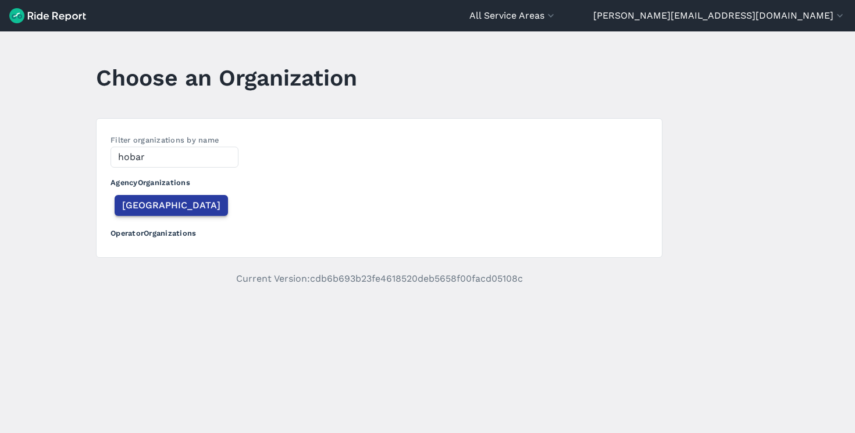
type input "hobar"
click at [140, 204] on span "[GEOGRAPHIC_DATA]" at bounding box center [171, 205] width 98 height 14
